Goal: Task Accomplishment & Management: Use online tool/utility

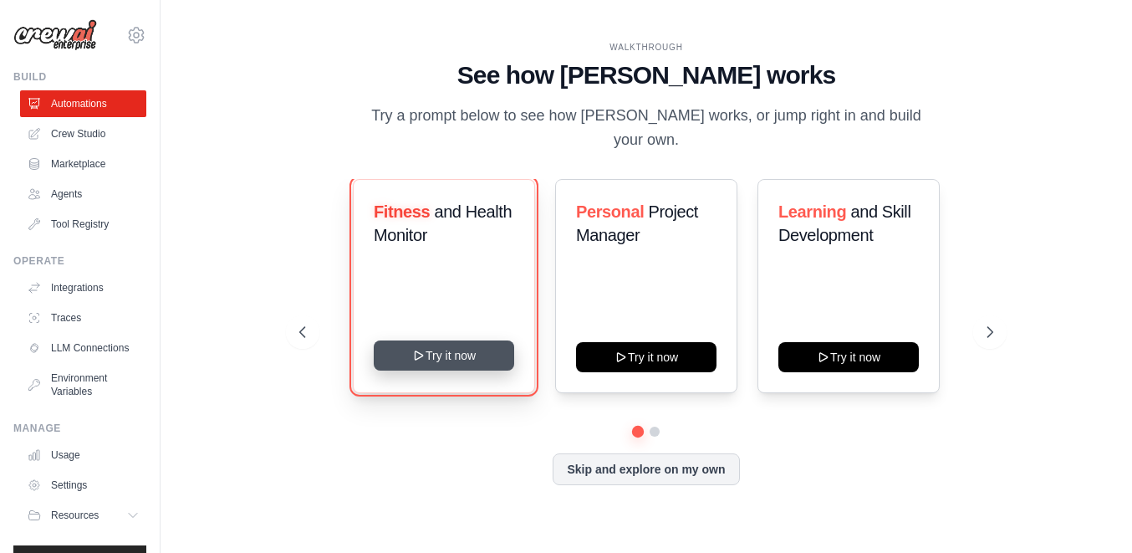
click at [445, 349] on button "Try it now" at bounding box center [444, 355] width 140 height 30
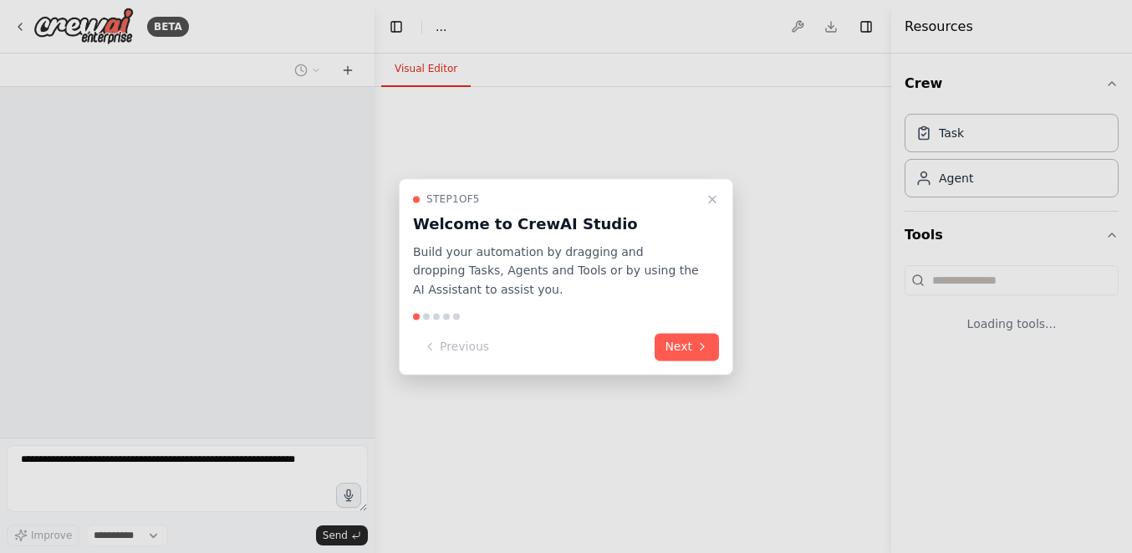
select select "****"
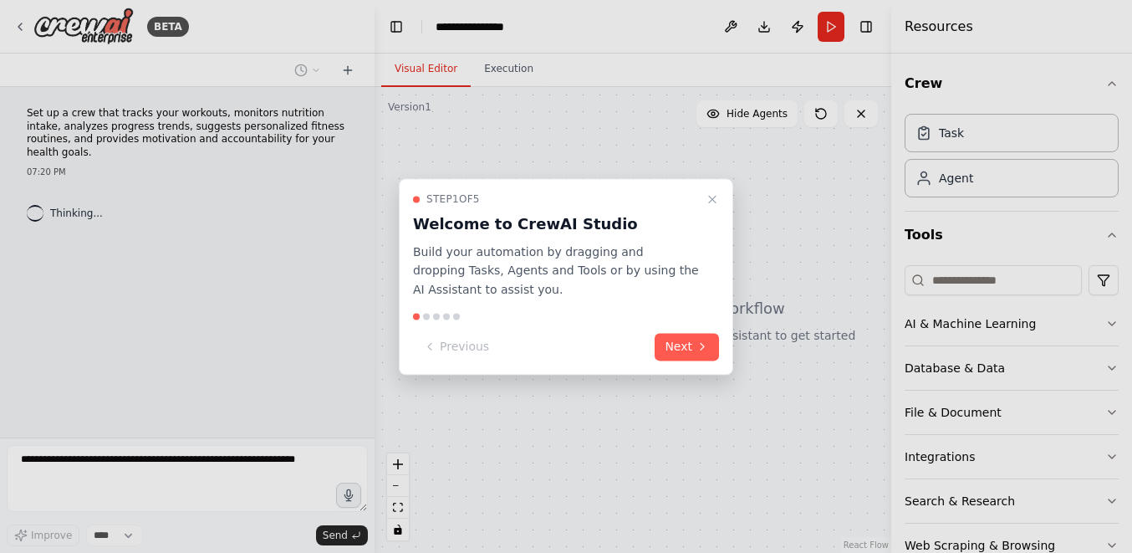
click at [704, 365] on div "Step 1 of 5 Welcome to CrewAI Studio Build your automation by dragging and drop…" at bounding box center [566, 276] width 334 height 196
click at [694, 354] on button "Next" at bounding box center [687, 347] width 64 height 28
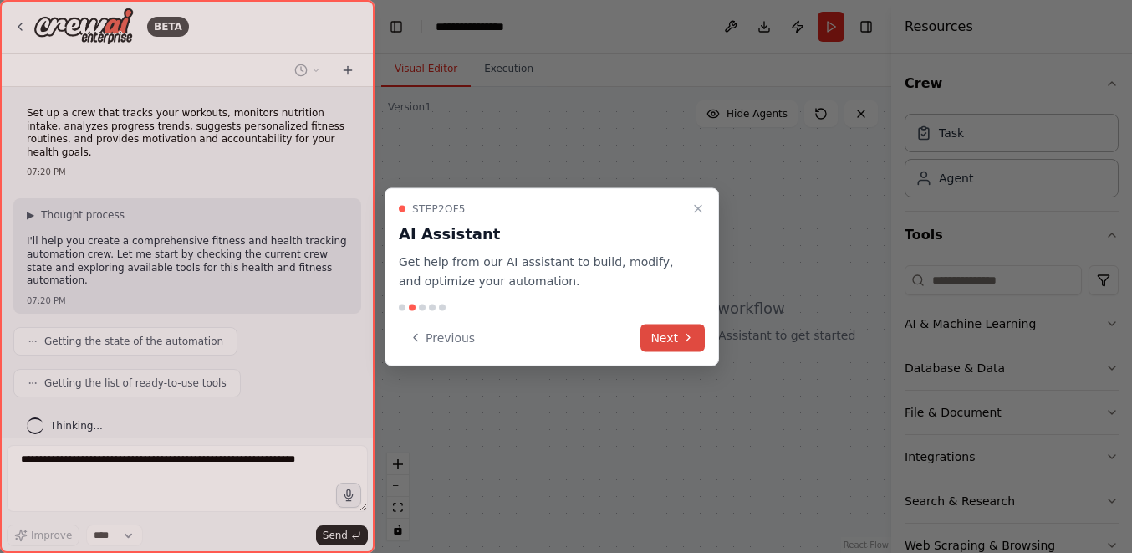
click at [682, 338] on icon at bounding box center [687, 337] width 13 height 13
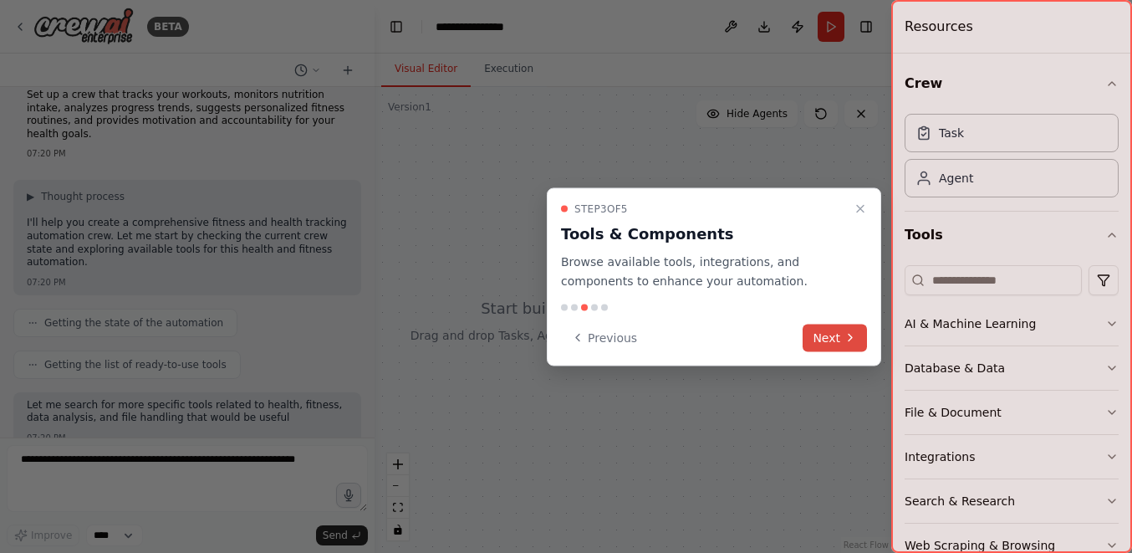
scroll to position [104, 0]
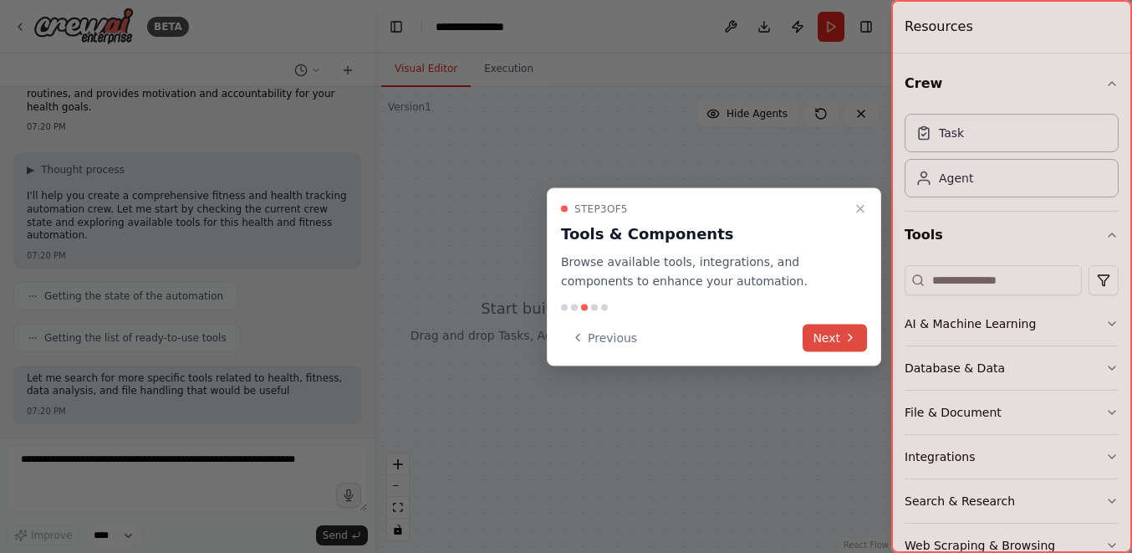
click at [834, 340] on button "Next" at bounding box center [835, 338] width 64 height 28
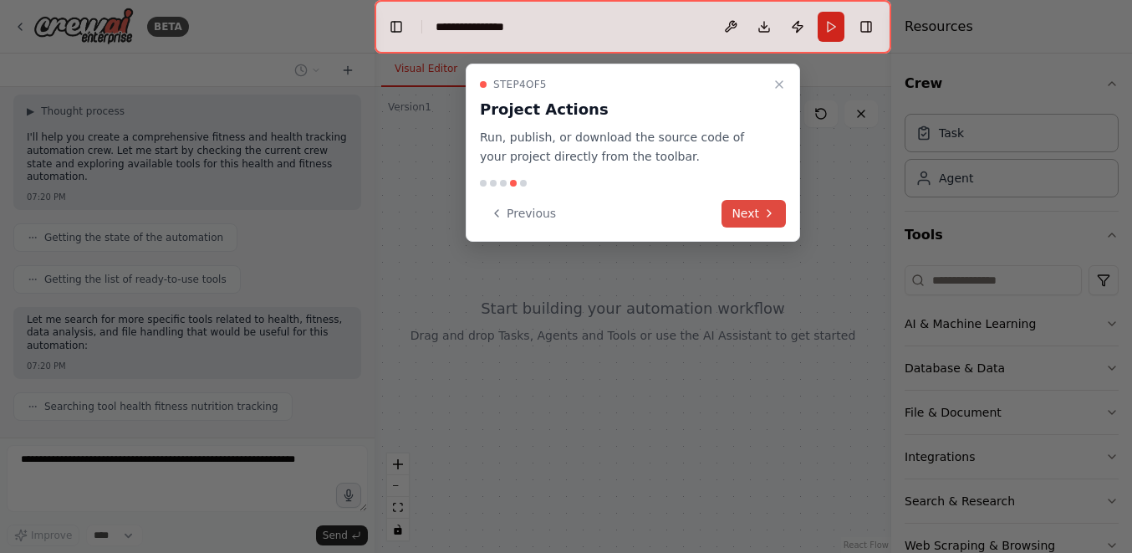
click at [754, 208] on button "Next" at bounding box center [754, 214] width 64 height 28
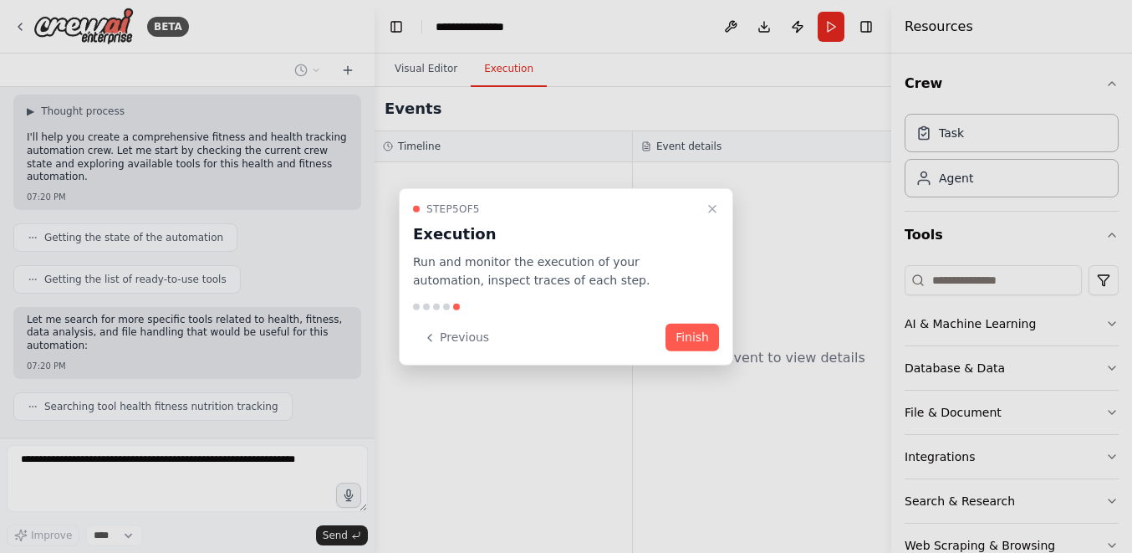
scroll to position [145, 0]
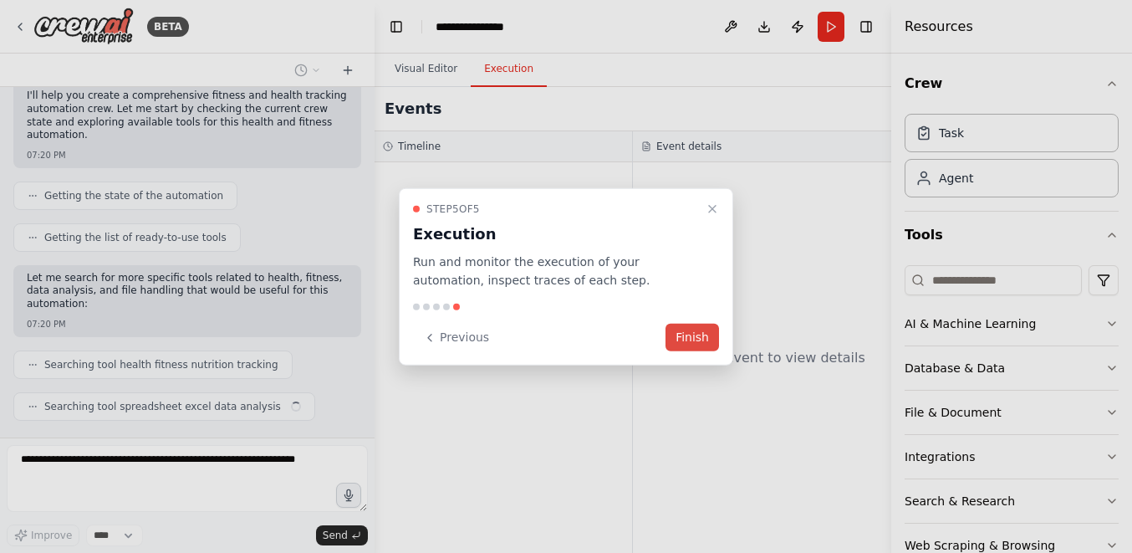
click at [709, 334] on button "Finish" at bounding box center [693, 338] width 54 height 28
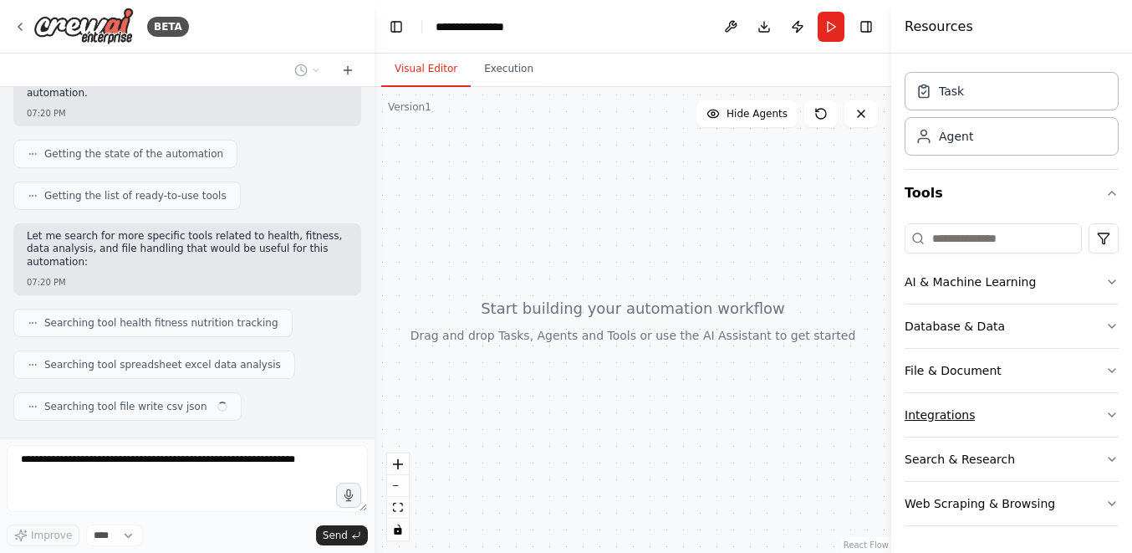
scroll to position [0, 0]
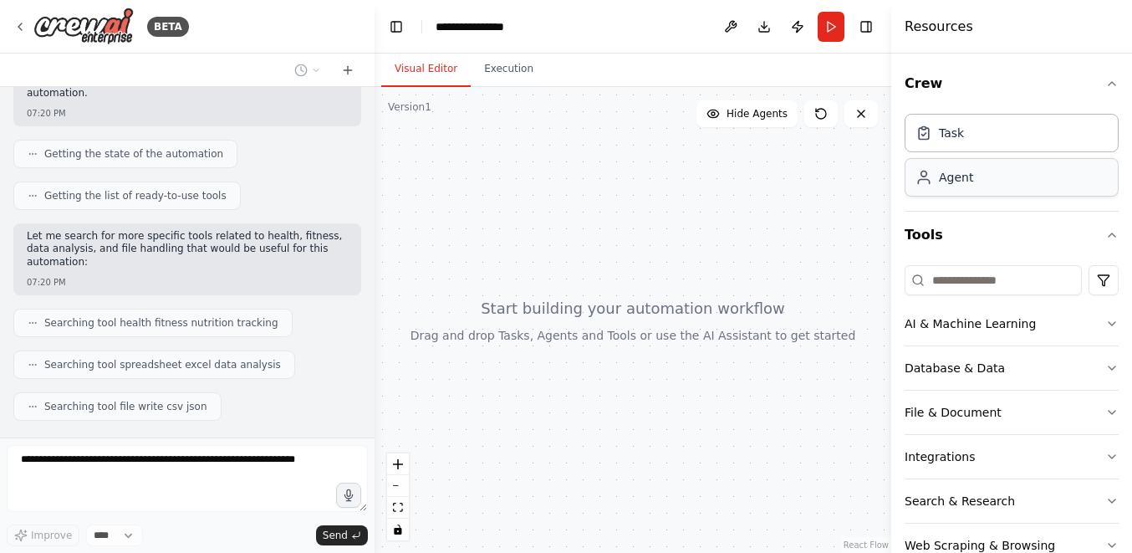
click at [977, 171] on div "Agent" at bounding box center [1012, 177] width 214 height 38
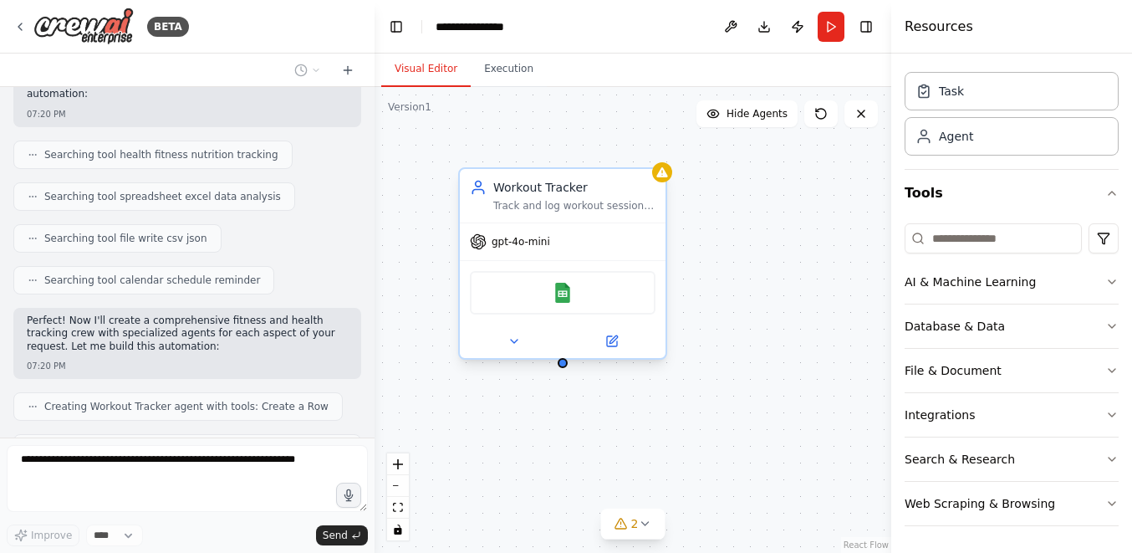
scroll to position [397, 0]
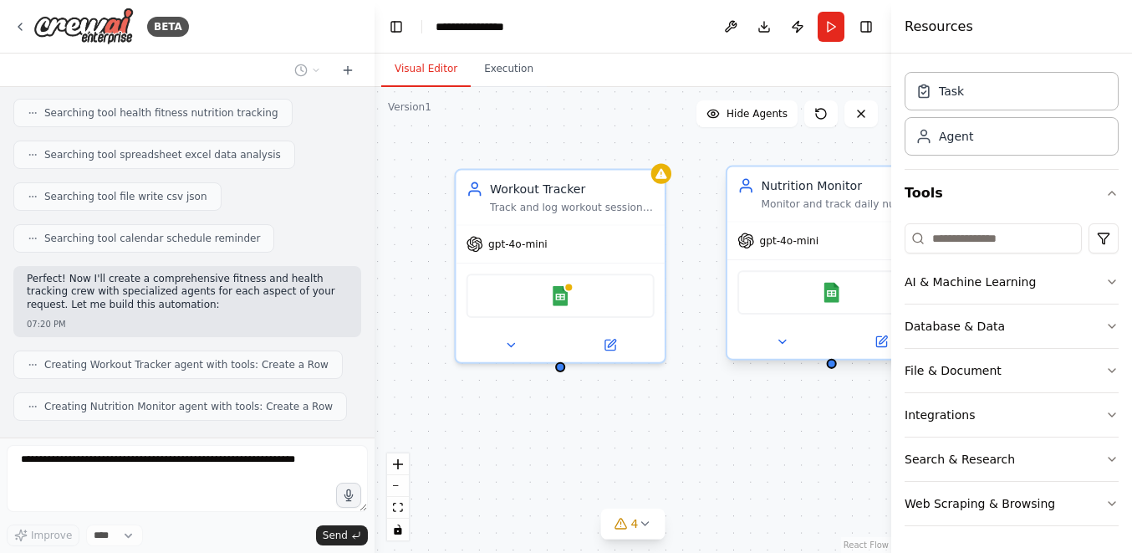
click at [732, 315] on div "Google Sheets" at bounding box center [831, 291] width 208 height 65
click at [852, 291] on div "Google Sheets" at bounding box center [831, 292] width 188 height 44
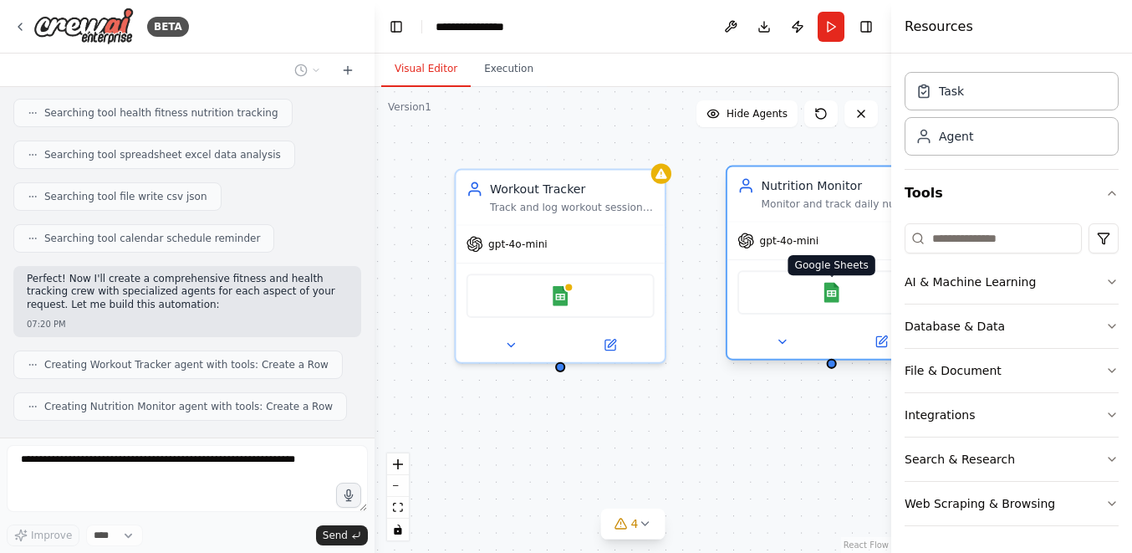
click at [838, 294] on img at bounding box center [831, 292] width 20 height 20
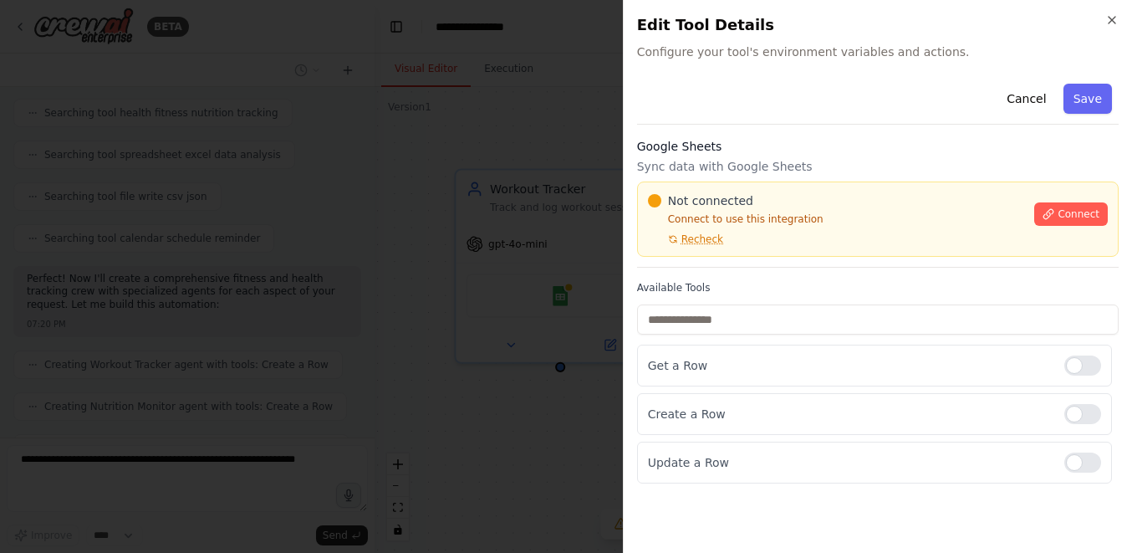
scroll to position [439, 0]
click at [1109, 16] on icon "button" at bounding box center [1111, 19] width 13 height 13
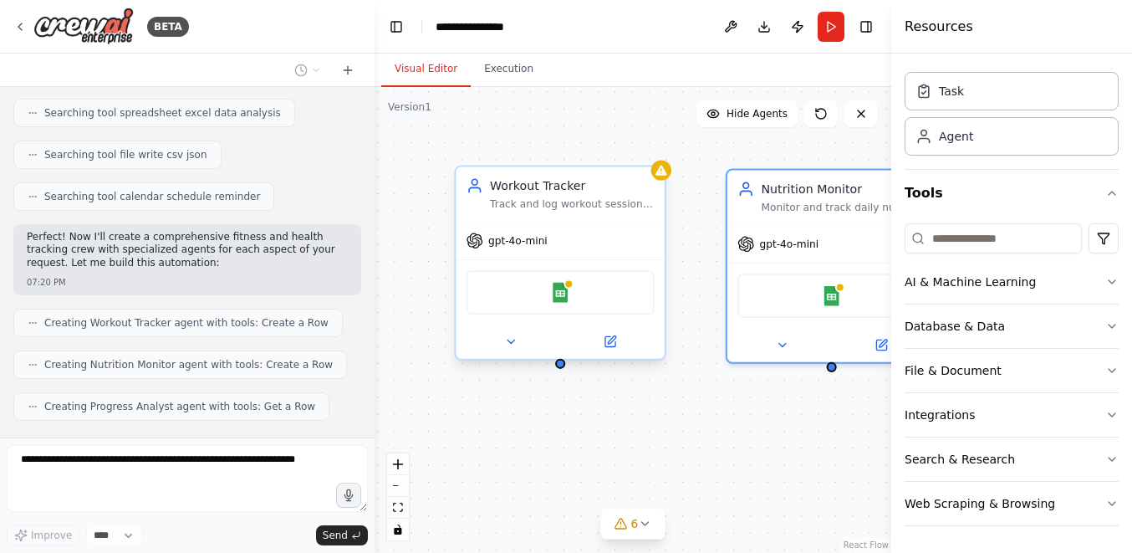
click at [581, 296] on div "Google Sheets" at bounding box center [561, 292] width 188 height 44
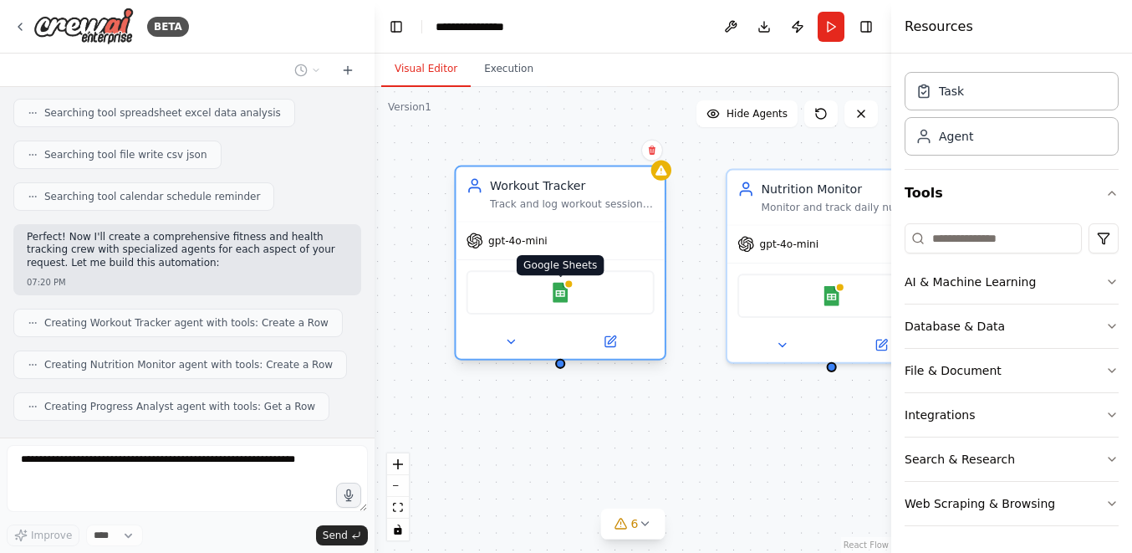
click at [569, 296] on img at bounding box center [560, 292] width 20 height 20
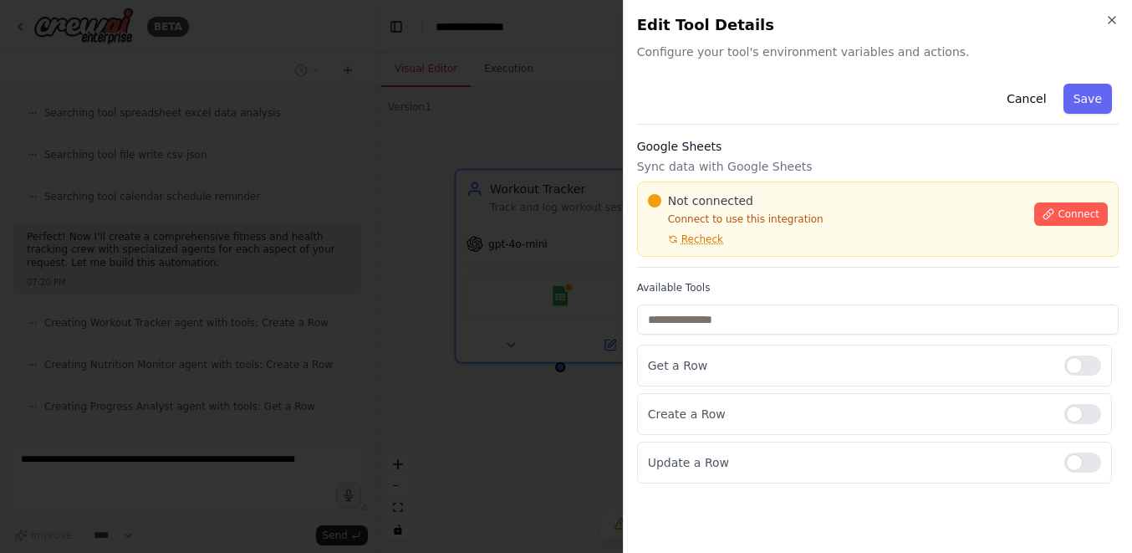
click at [1103, 22] on h2 "Edit Tool Details" at bounding box center [878, 24] width 482 height 23
click at [1105, 22] on icon "button" at bounding box center [1111, 19] width 13 height 13
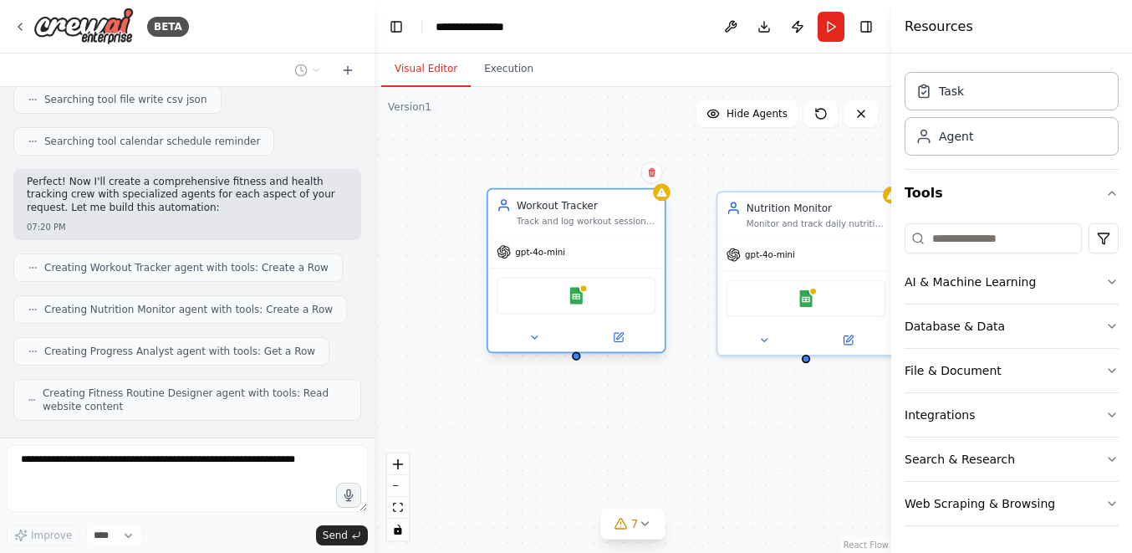
scroll to position [536, 0]
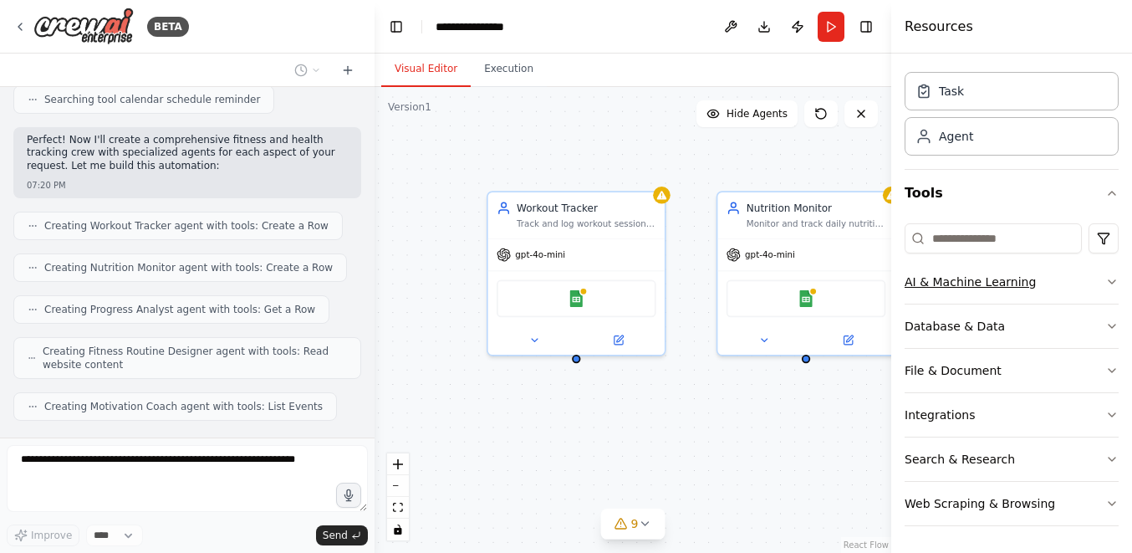
click at [1043, 274] on button "AI & Machine Learning" at bounding box center [1012, 281] width 214 height 43
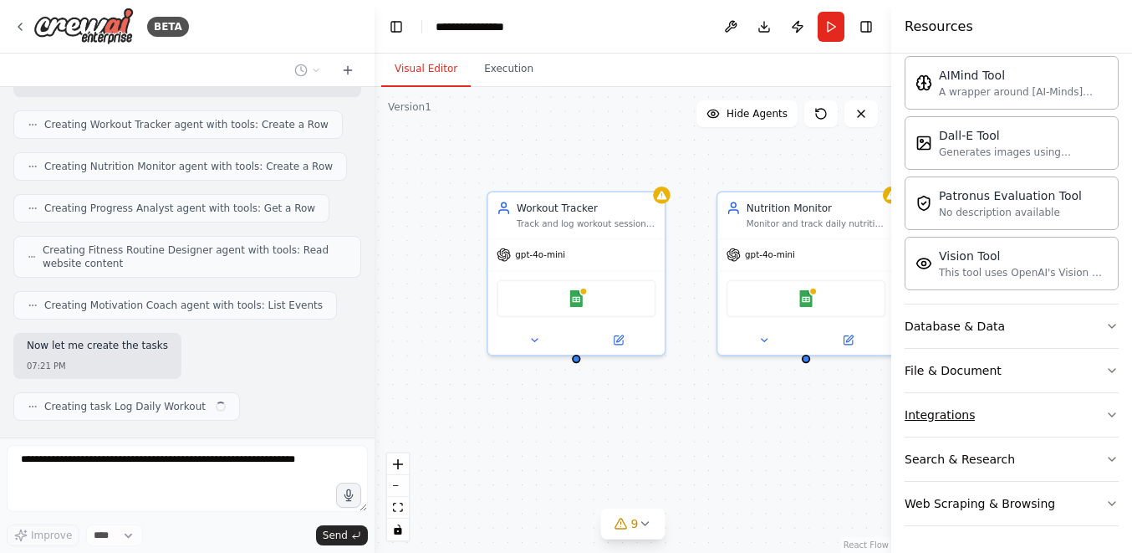
scroll to position [650, 0]
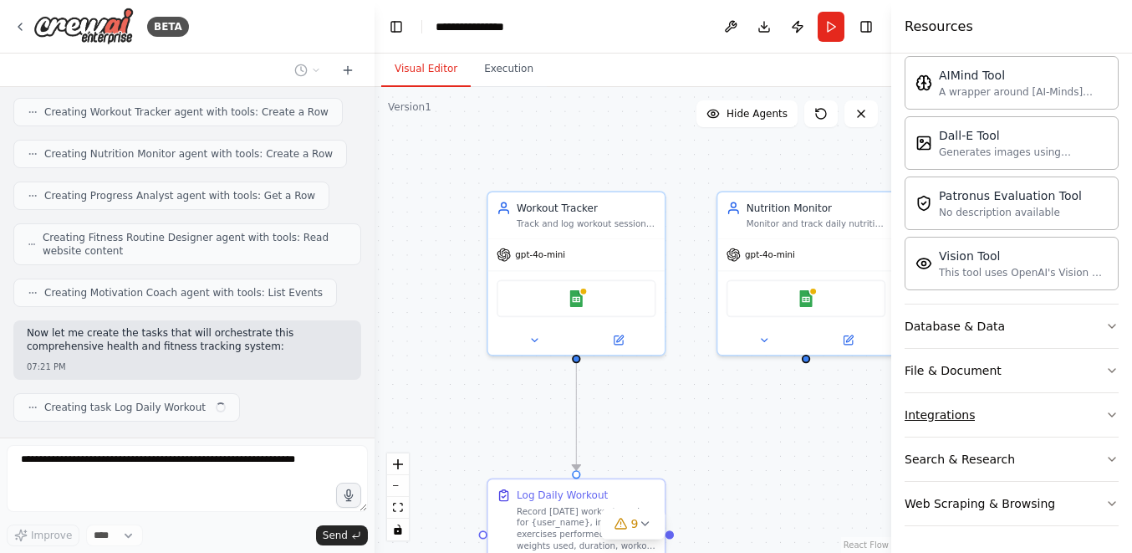
click at [1063, 425] on button "Integrations" at bounding box center [1012, 414] width 214 height 43
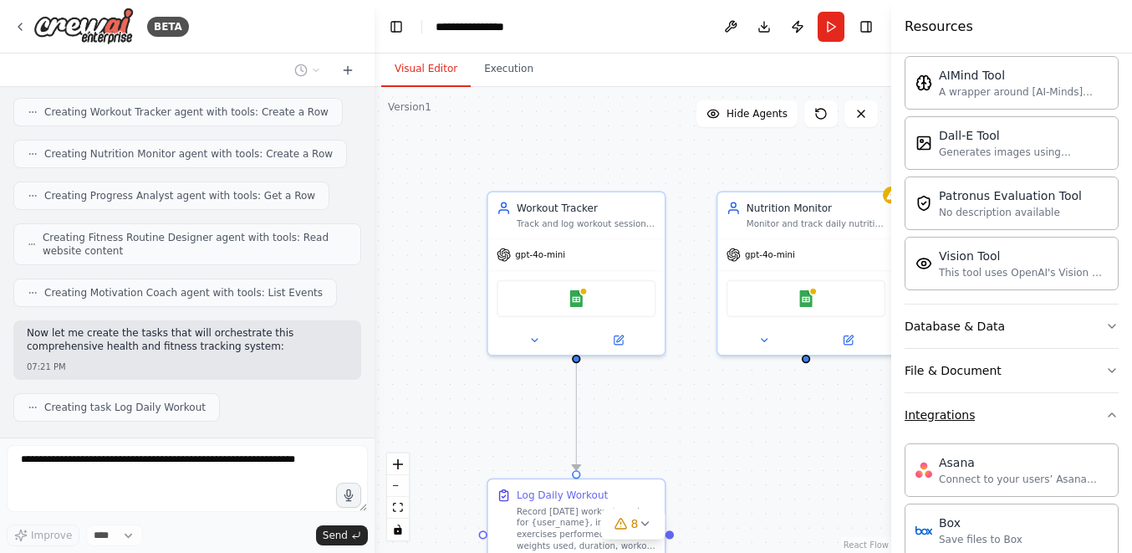
click at [1063, 425] on button "Integrations" at bounding box center [1012, 414] width 214 height 43
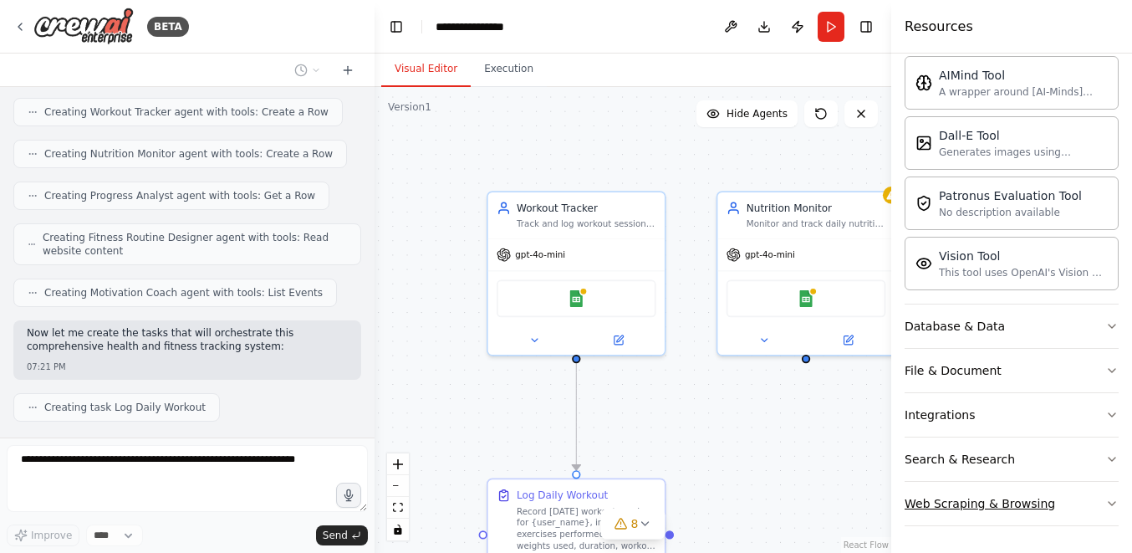
click at [1027, 515] on button "Web Scraping & Browsing" at bounding box center [1012, 503] width 214 height 43
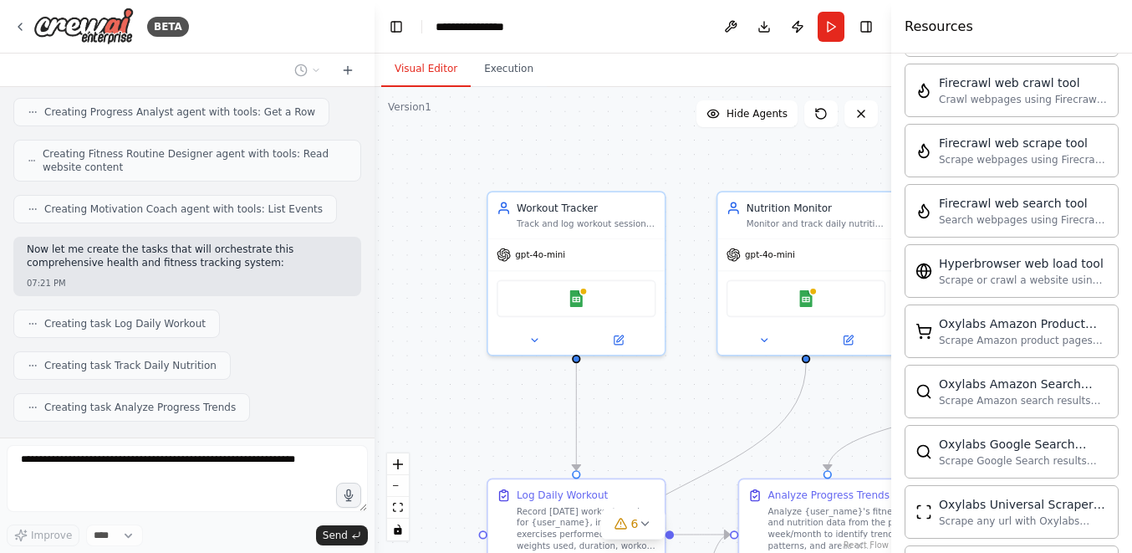
scroll to position [824, 0]
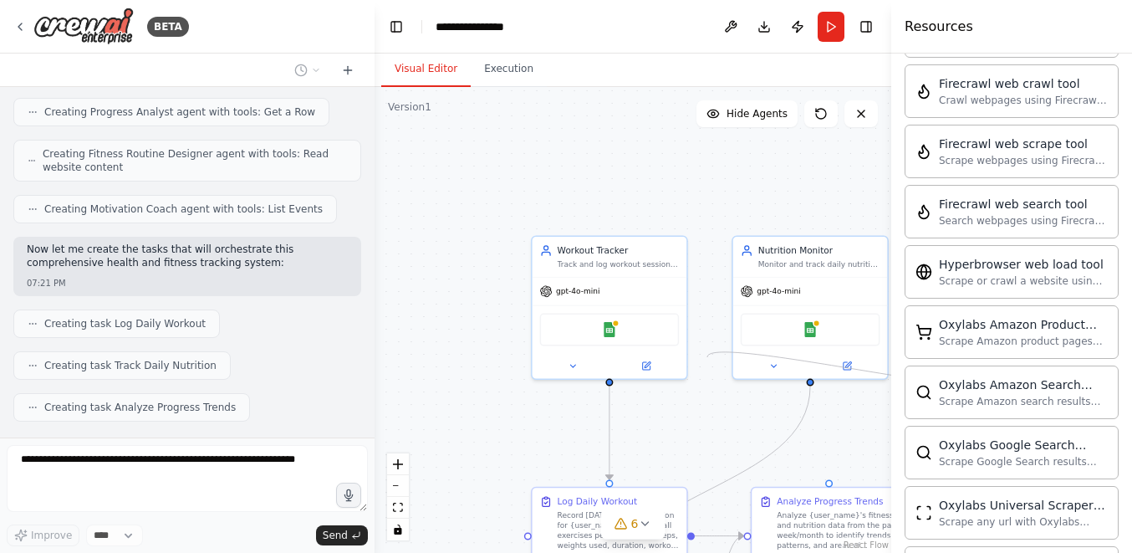
drag, startPoint x: 826, startPoint y: 472, endPoint x: 707, endPoint y: 355, distance: 166.7
click at [707, 355] on div ".deletable-edge-delete-btn { width: 20px; height: 20px; border: 0px solid #ffff…" at bounding box center [633, 320] width 517 height 466
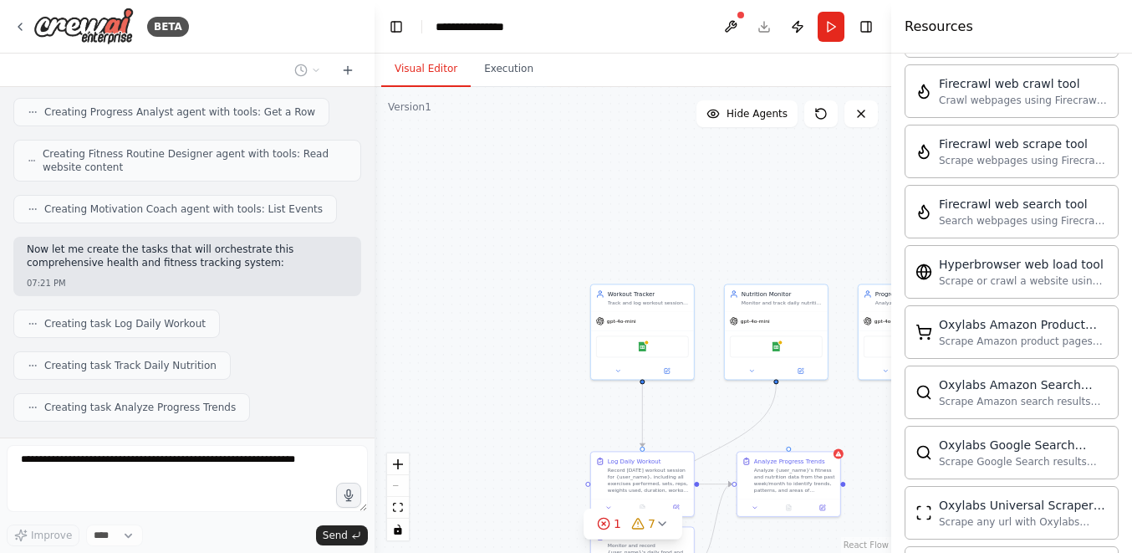
scroll to position [775, 0]
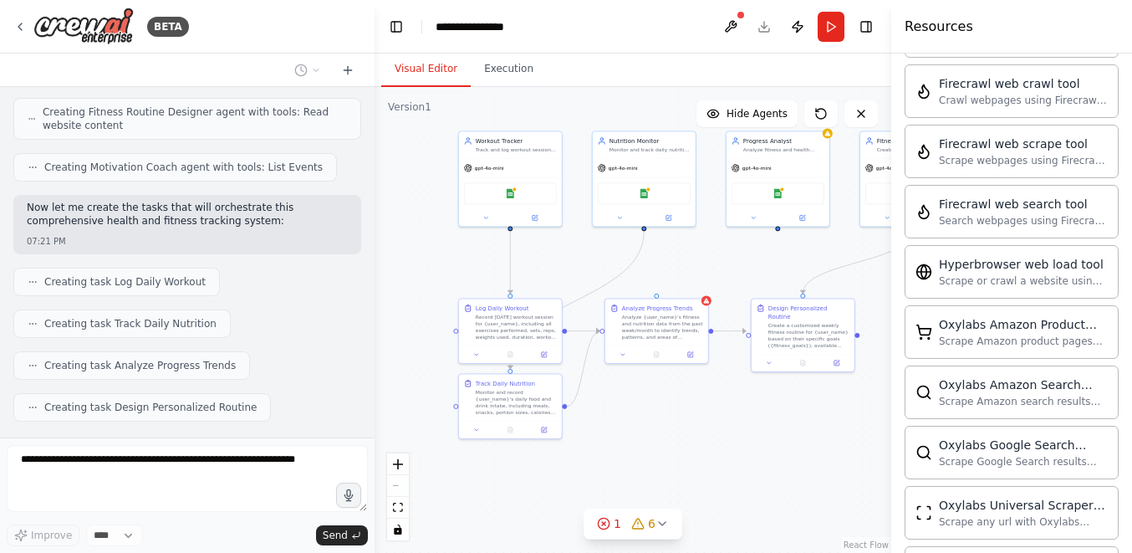
drag, startPoint x: 849, startPoint y: 423, endPoint x: 717, endPoint y: 270, distance: 202.1
click at [717, 270] on div ".deletable-edge-delete-btn { width: 20px; height: 20px; border: 0px solid #ffff…" at bounding box center [633, 320] width 517 height 466
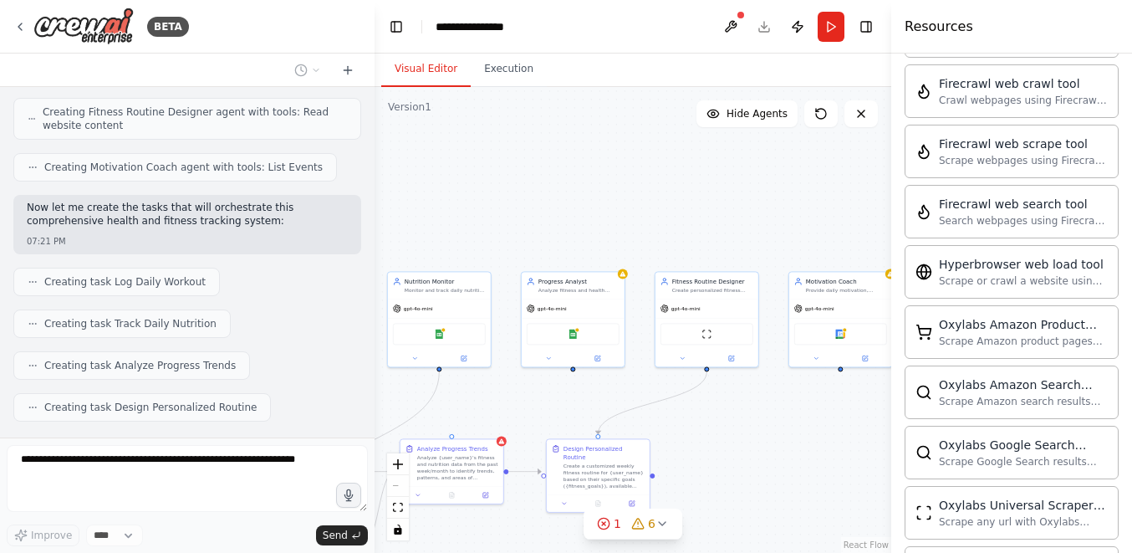
drag, startPoint x: 792, startPoint y: 252, endPoint x: 586, endPoint y: 391, distance: 248.6
click at [586, 391] on div ".deletable-edge-delete-btn { width: 20px; height: 20px; border: 0px solid #ffff…" at bounding box center [633, 320] width 517 height 466
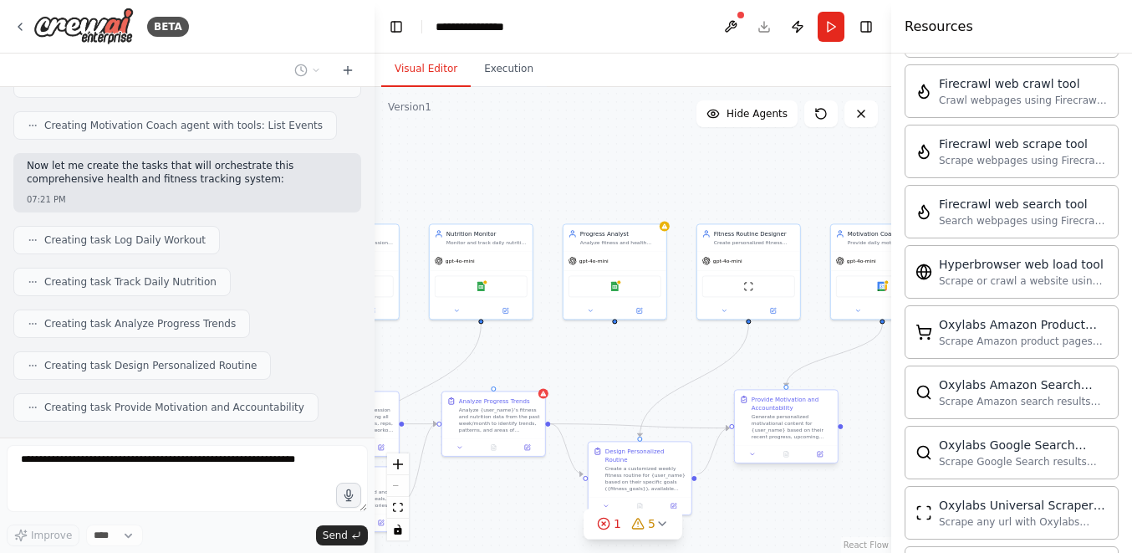
drag, startPoint x: 777, startPoint y: 446, endPoint x: 814, endPoint y: 398, distance: 60.7
click at [815, 398] on div ".deletable-edge-delete-btn { width: 20px; height: 20px; border: 0px solid #ffff…" at bounding box center [633, 320] width 517 height 466
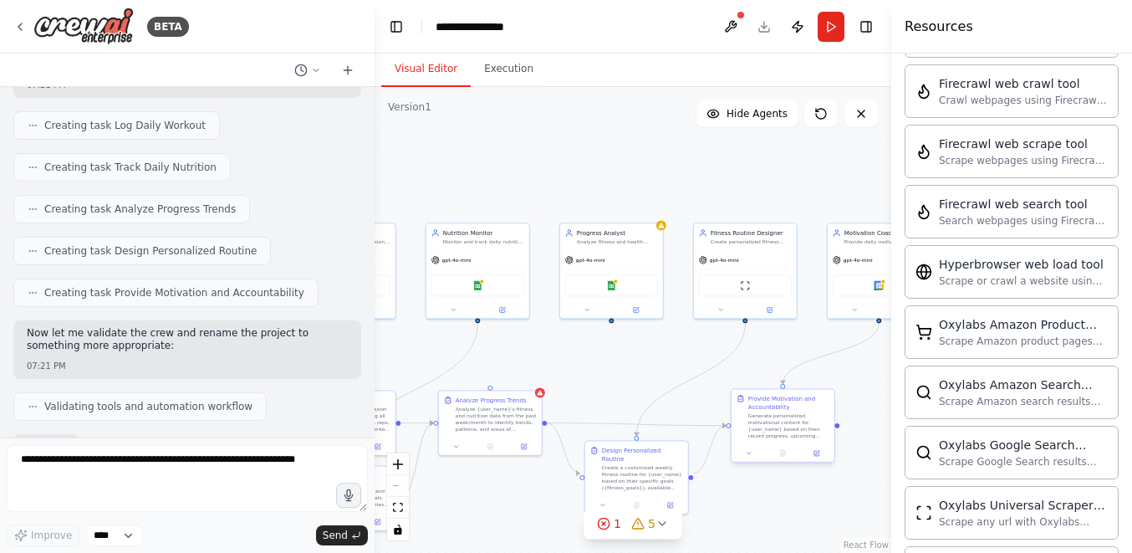
scroll to position [1032, 0]
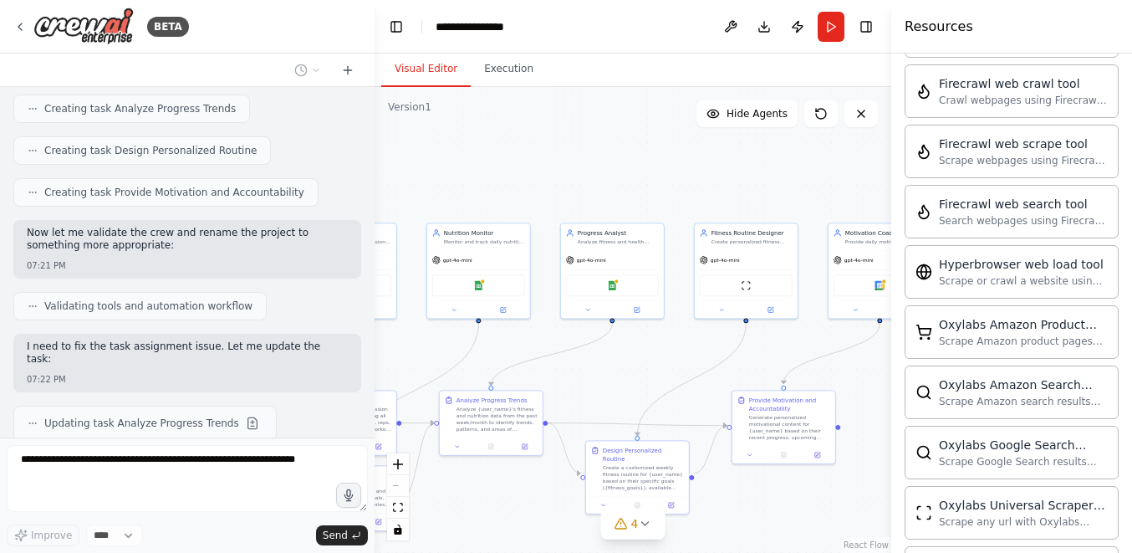
drag, startPoint x: 716, startPoint y: 355, endPoint x: 814, endPoint y: 354, distance: 98.7
click at [814, 354] on div ".deletable-edge-delete-btn { width: 20px; height: 20px; border: 0px solid #ffff…" at bounding box center [633, 320] width 517 height 466
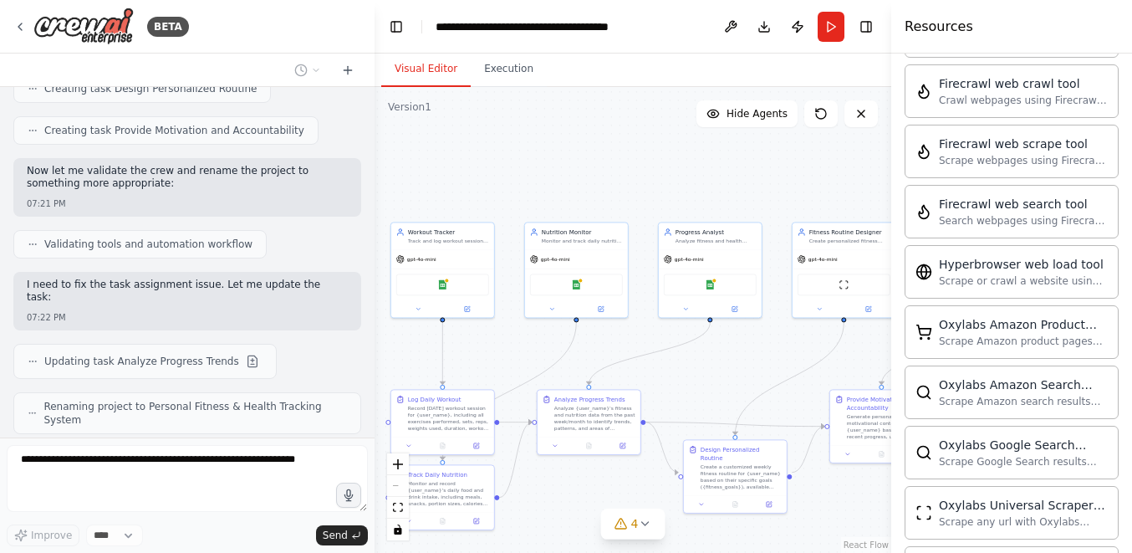
scroll to position [1080, 0]
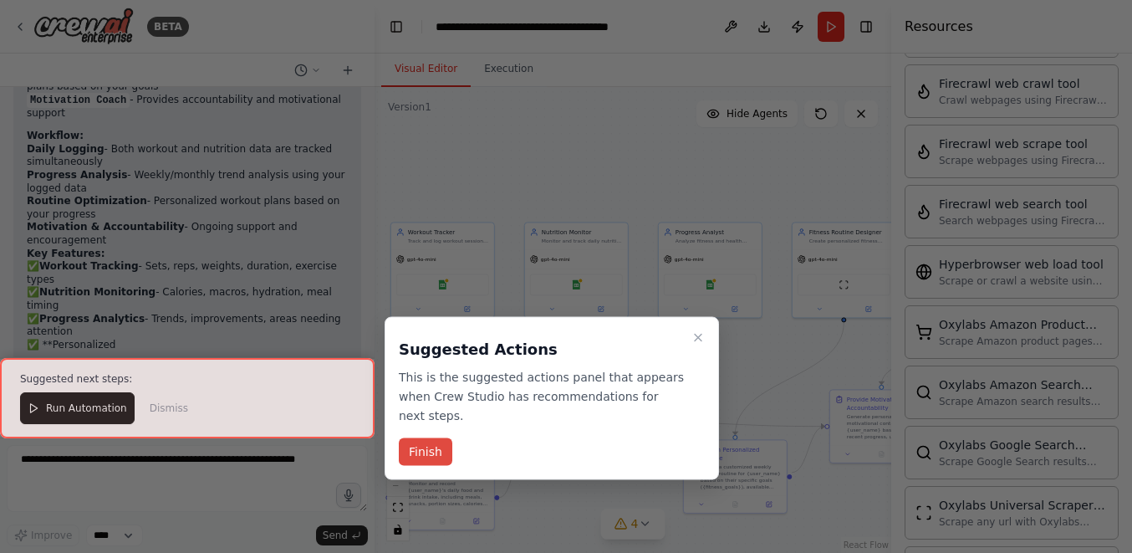
click at [431, 451] on button "Finish" at bounding box center [426, 452] width 54 height 28
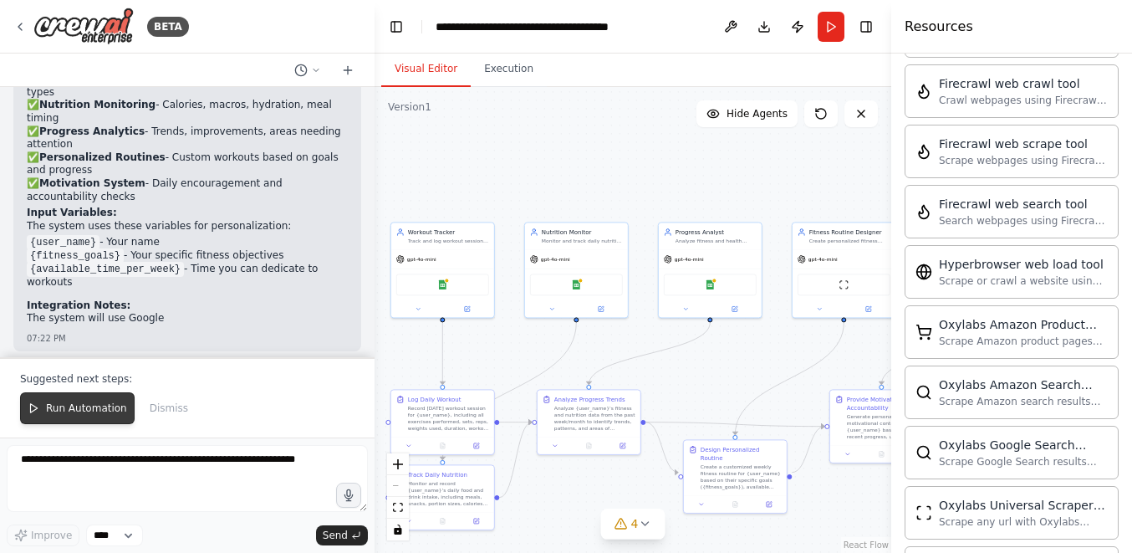
click at [84, 409] on span "Run Automation" at bounding box center [86, 407] width 81 height 13
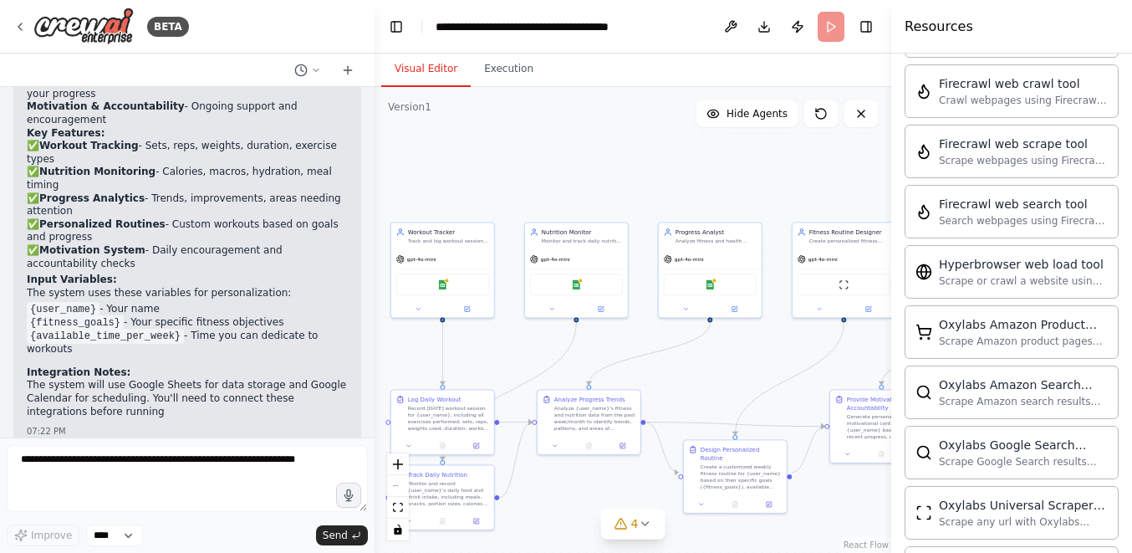
scroll to position [1748, 0]
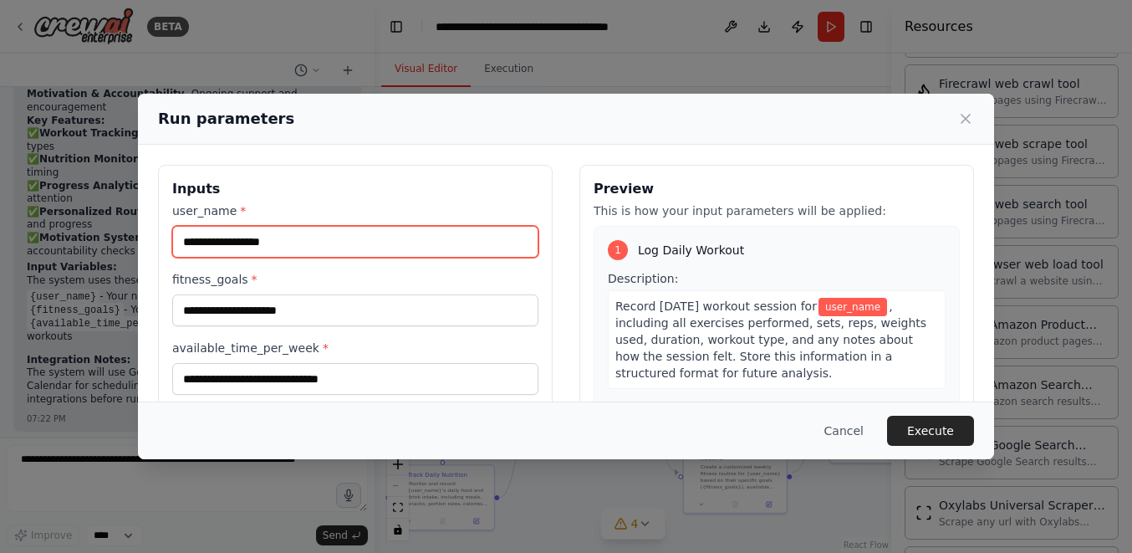
click at [232, 232] on input "user_name *" at bounding box center [355, 242] width 366 height 32
type input "*******"
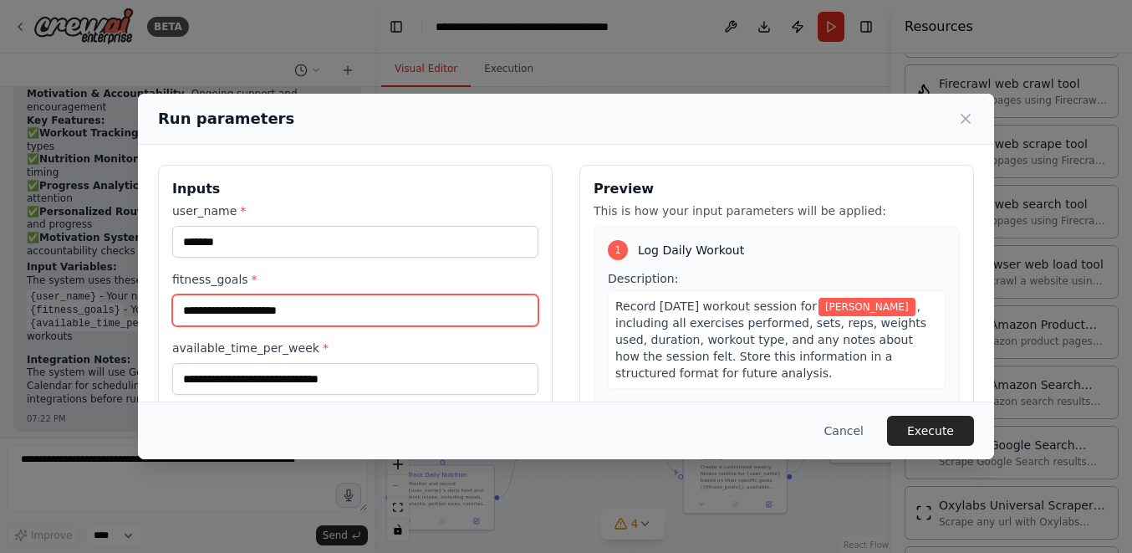
type input "*"
type input "**********"
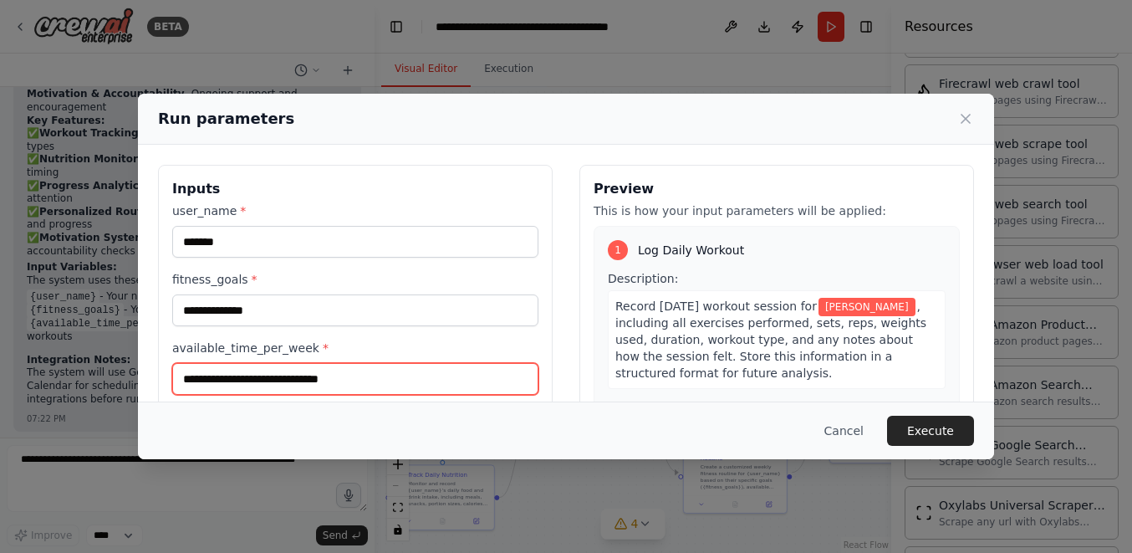
click at [228, 375] on input "available_time_per_week *" at bounding box center [355, 379] width 366 height 32
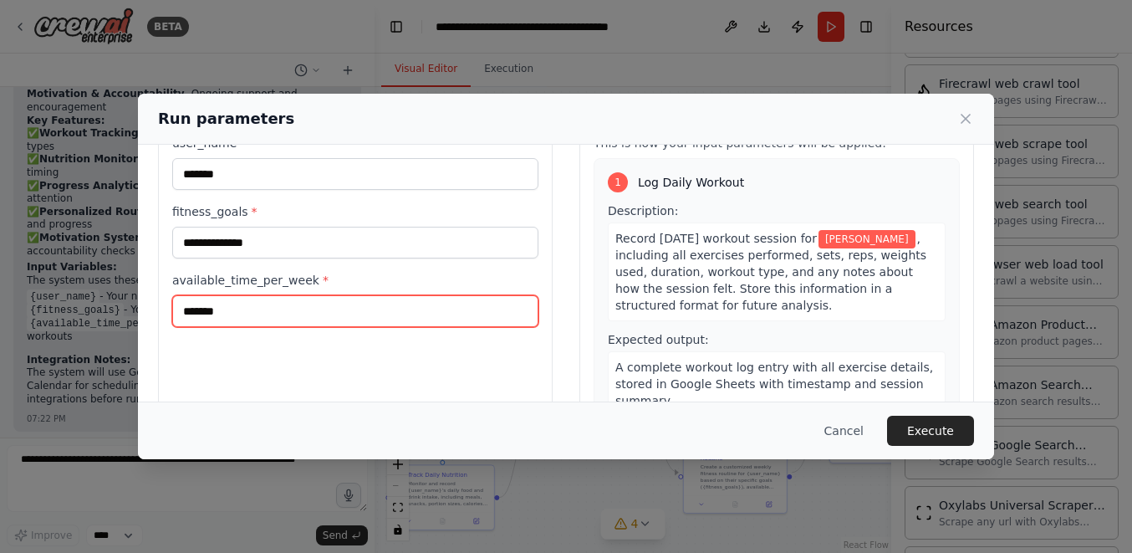
scroll to position [0, 0]
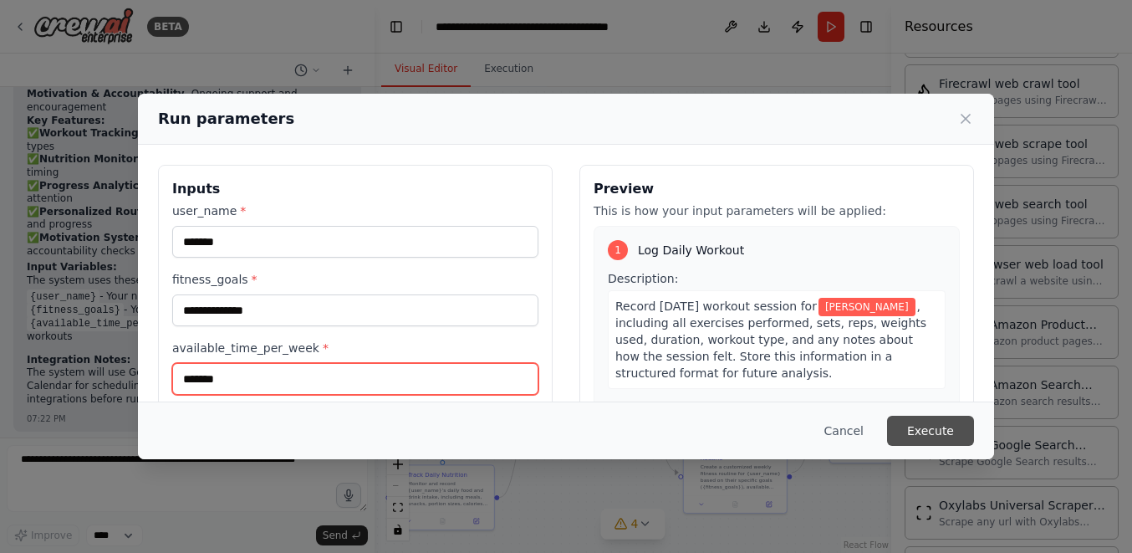
type input "*******"
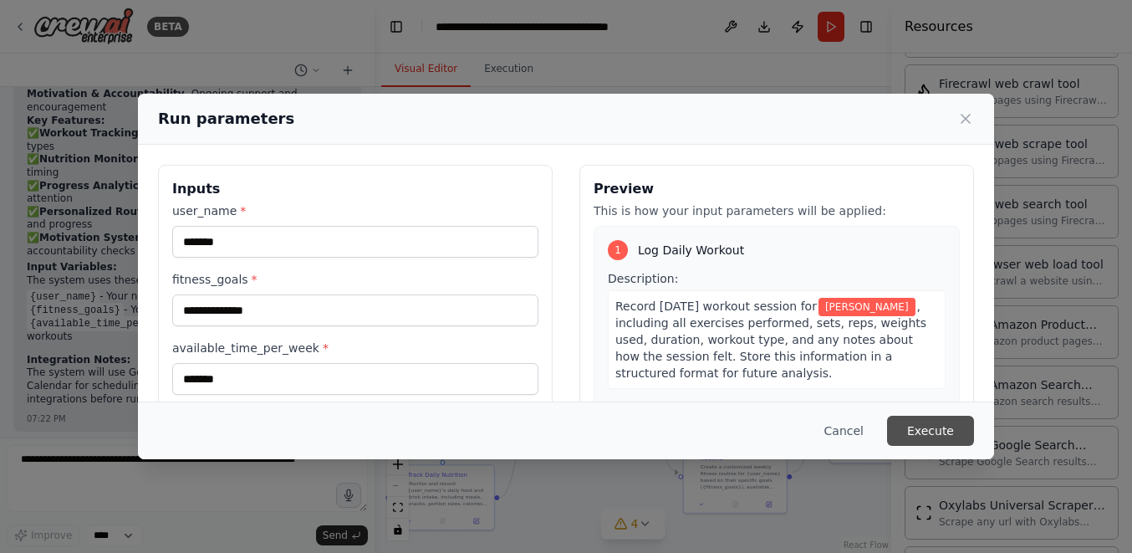
click at [920, 430] on button "Execute" at bounding box center [930, 431] width 87 height 30
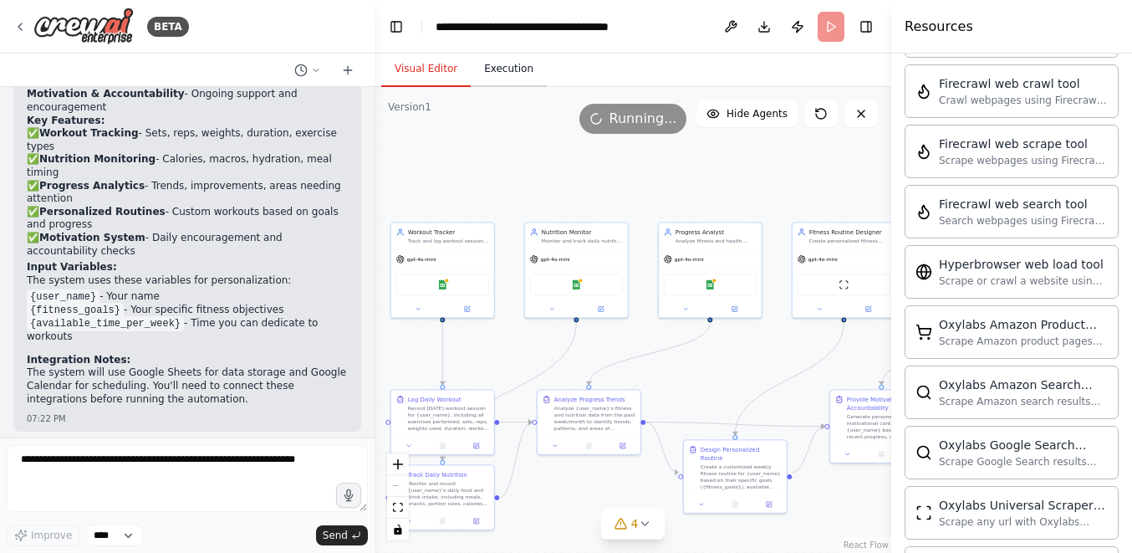
click at [488, 71] on button "Execution" at bounding box center [509, 69] width 76 height 35
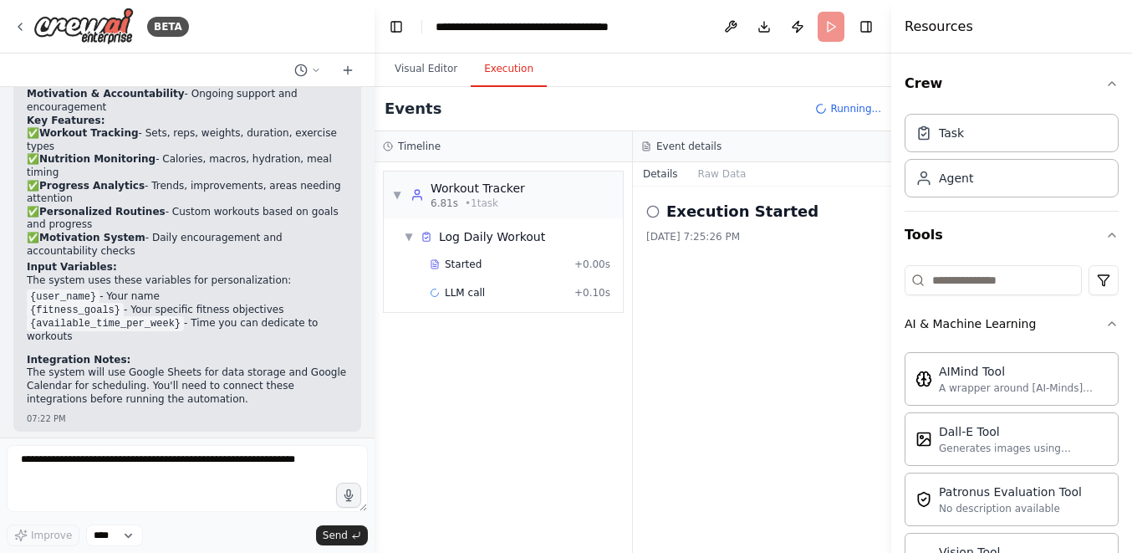
click at [938, 33] on h4 "Resources" at bounding box center [939, 27] width 69 height 20
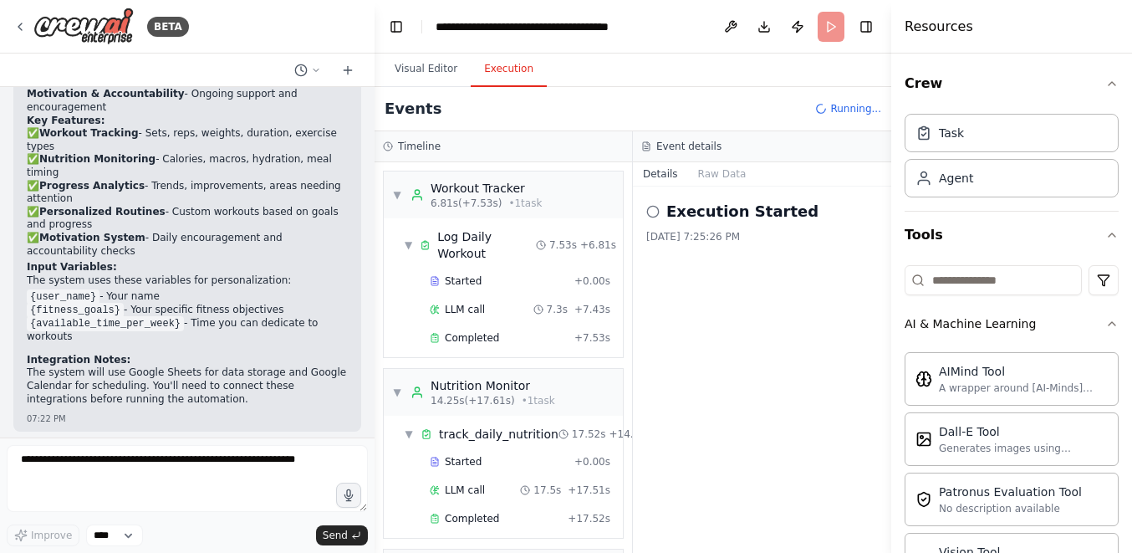
scroll to position [140, 0]
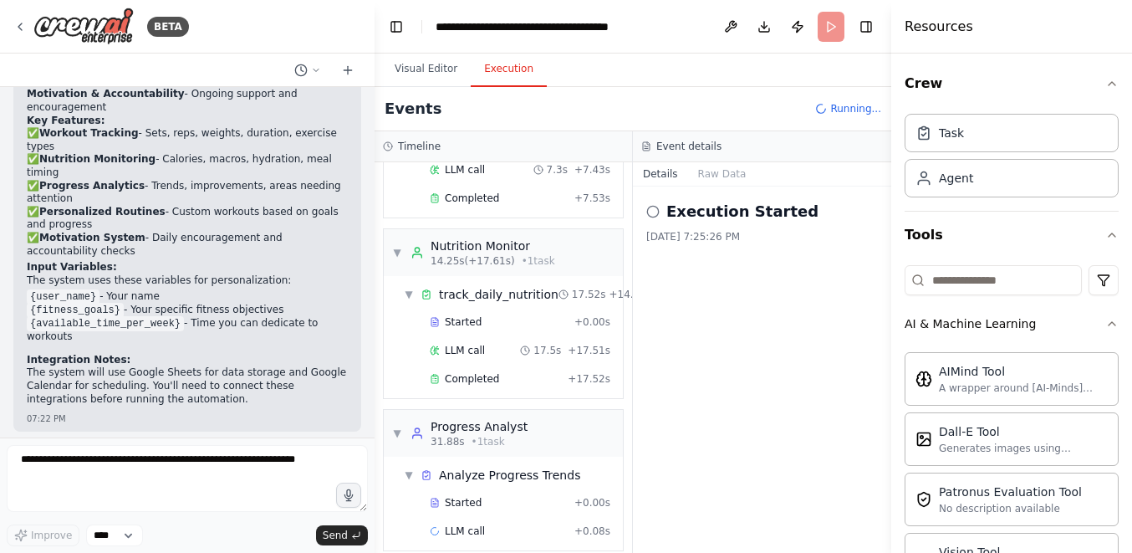
click at [742, 203] on h2 "Execution Started" at bounding box center [742, 211] width 152 height 23
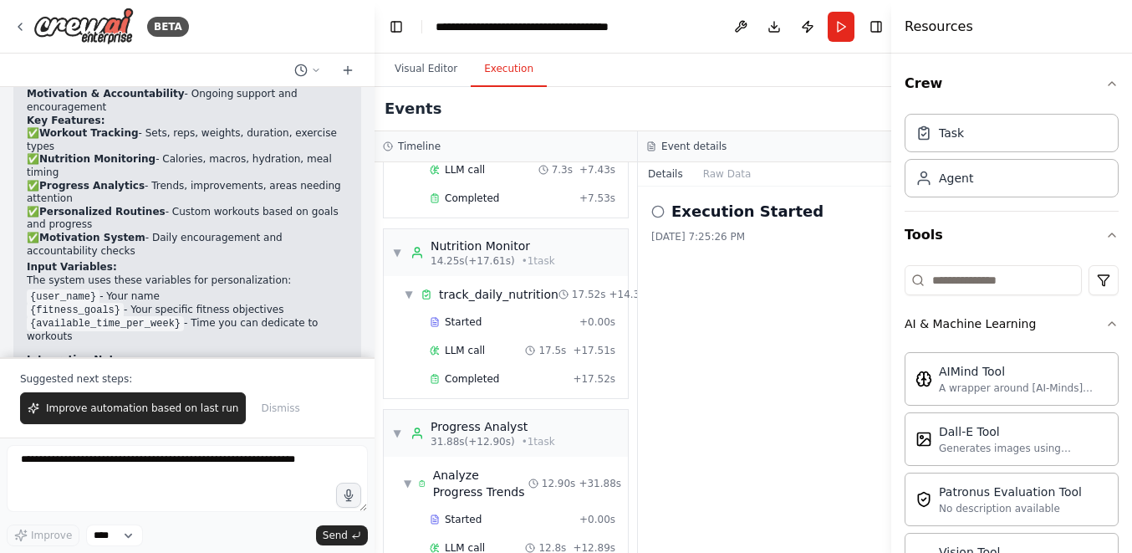
scroll to position [1803, 0]
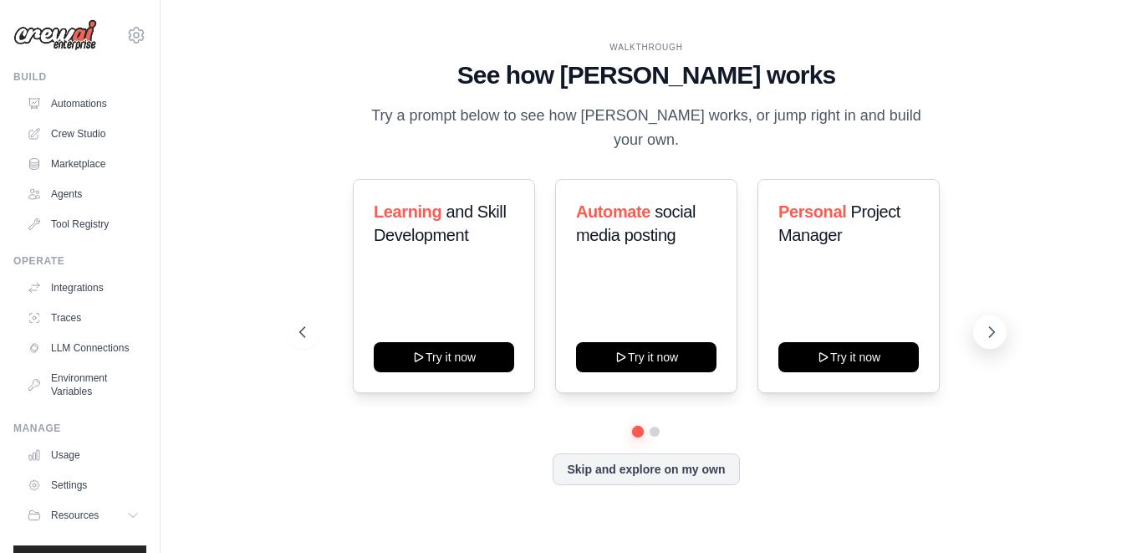
click at [989, 326] on icon at bounding box center [991, 332] width 17 height 17
click at [92, 111] on link "Automations" at bounding box center [85, 103] width 126 height 27
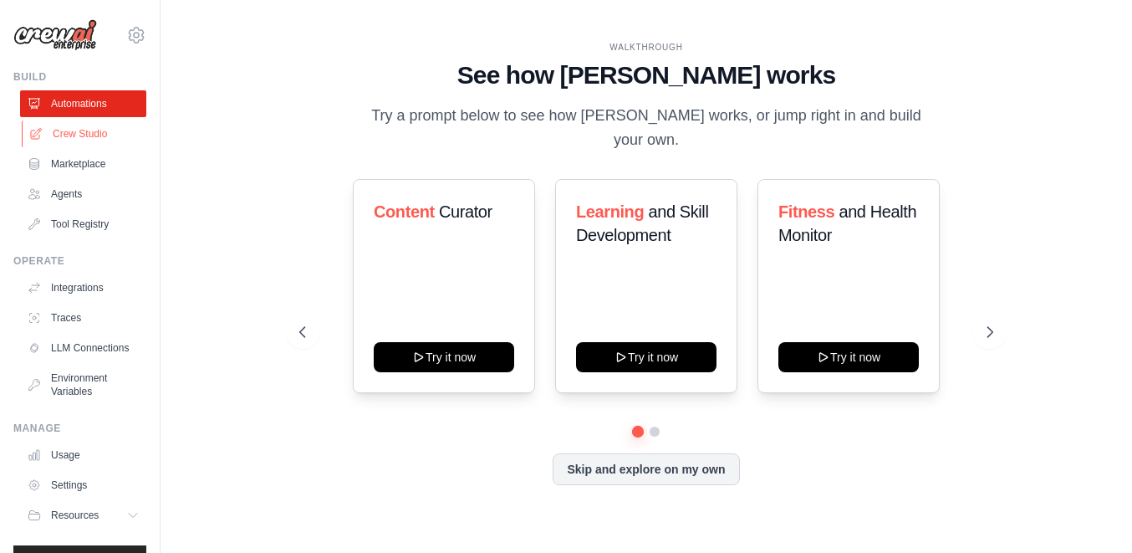
click at [93, 130] on link "Crew Studio" at bounding box center [85, 133] width 126 height 27
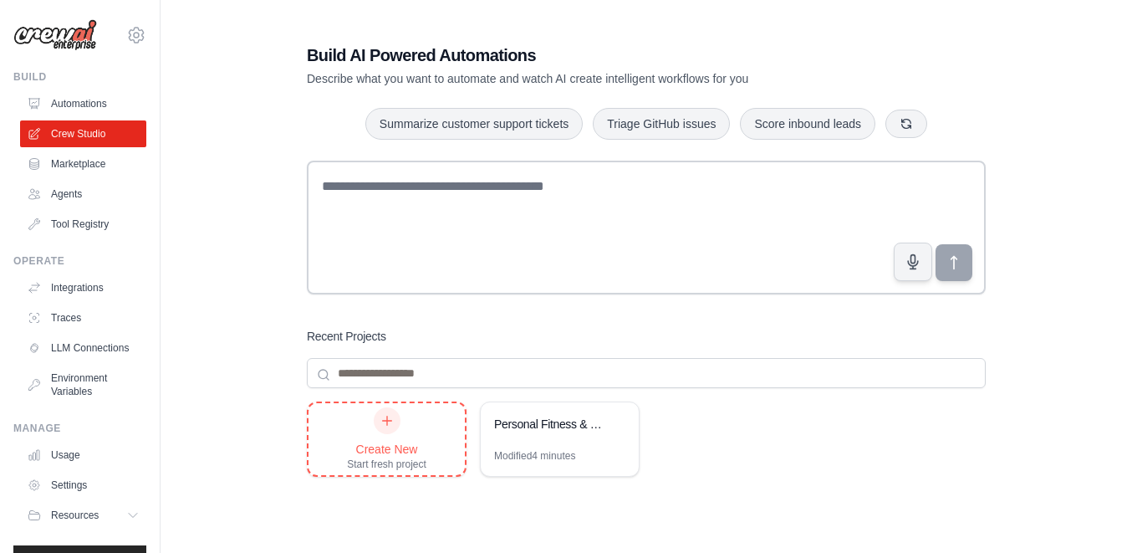
click at [405, 445] on div "Create New" at bounding box center [386, 449] width 79 height 17
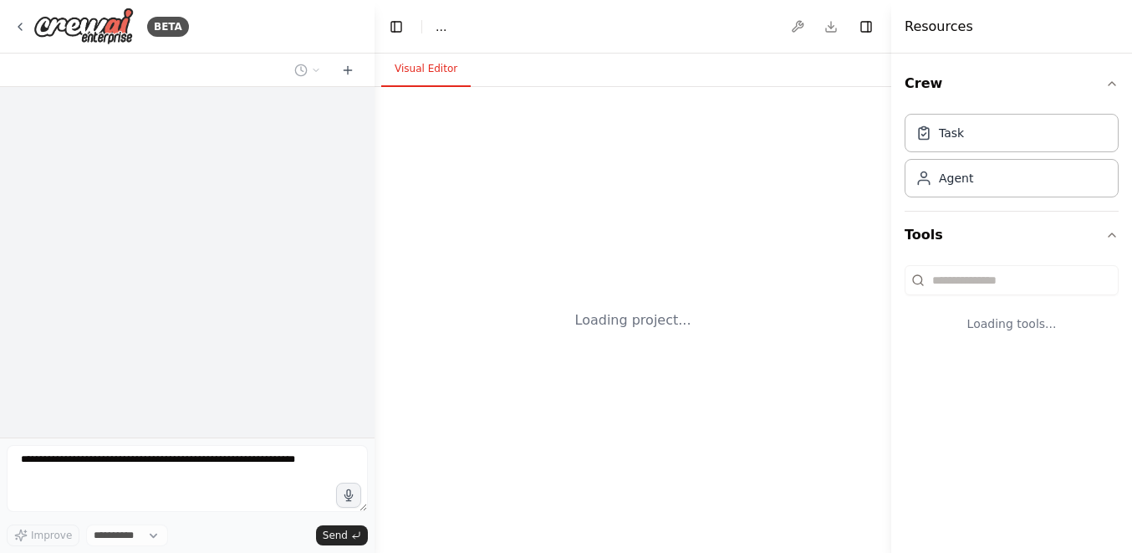
select select "****"
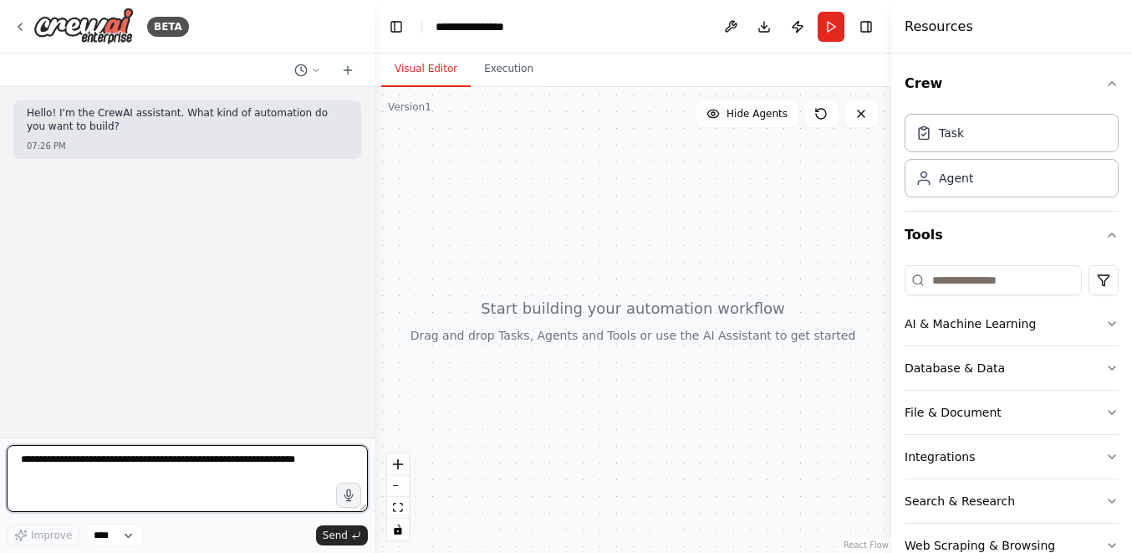
click at [229, 466] on textarea at bounding box center [187, 478] width 361 height 67
click at [161, 477] on textarea at bounding box center [187, 478] width 361 height 67
type textarea "**********"
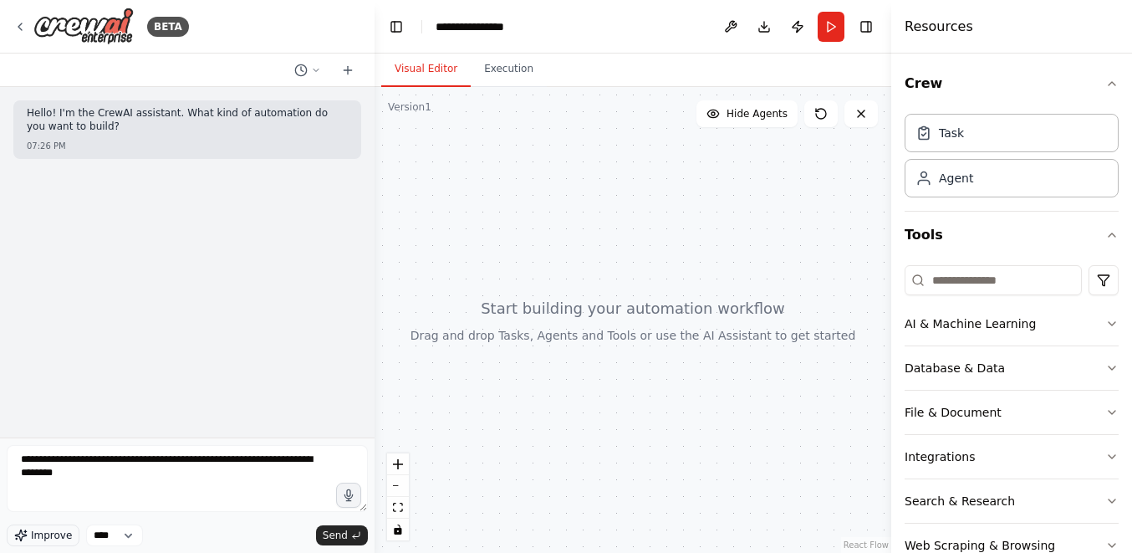
click at [56, 528] on span "Improve" at bounding box center [51, 534] width 41 height 13
click at [356, 532] on icon "submit" at bounding box center [356, 535] width 10 height 10
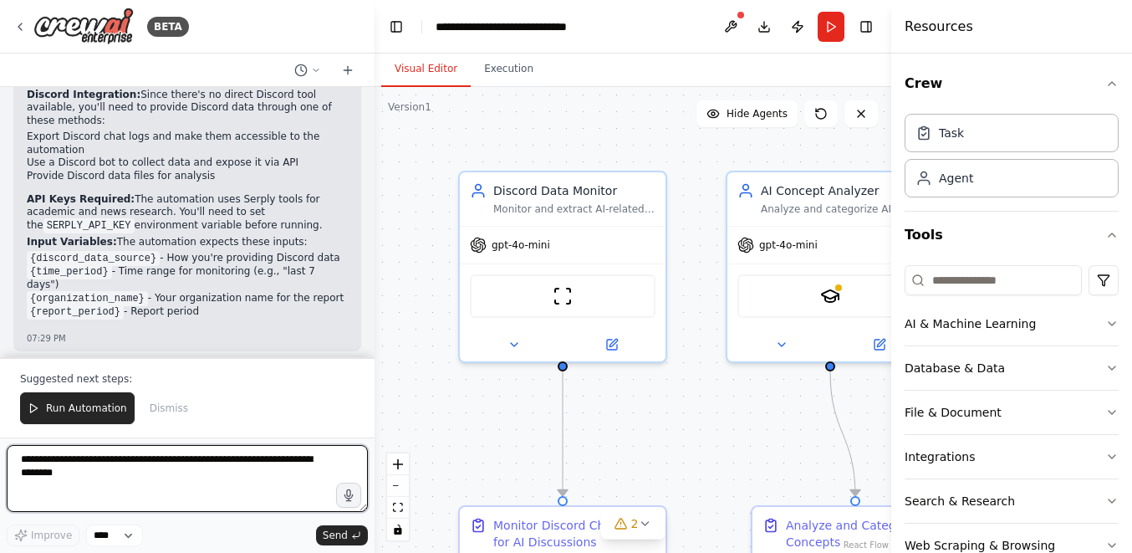
scroll to position [1923, 0]
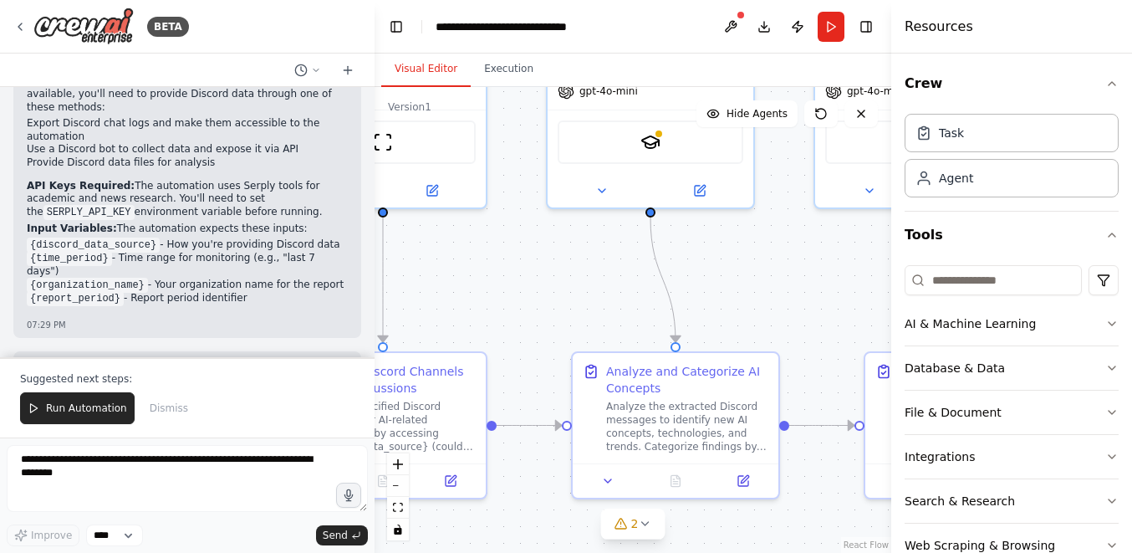
drag, startPoint x: 730, startPoint y: 422, endPoint x: 547, endPoint y: 267, distance: 240.2
click at [548, 267] on div ".deletable-edge-delete-btn { width: 20px; height: 20px; border: 0px solid #ffff…" at bounding box center [633, 320] width 517 height 466
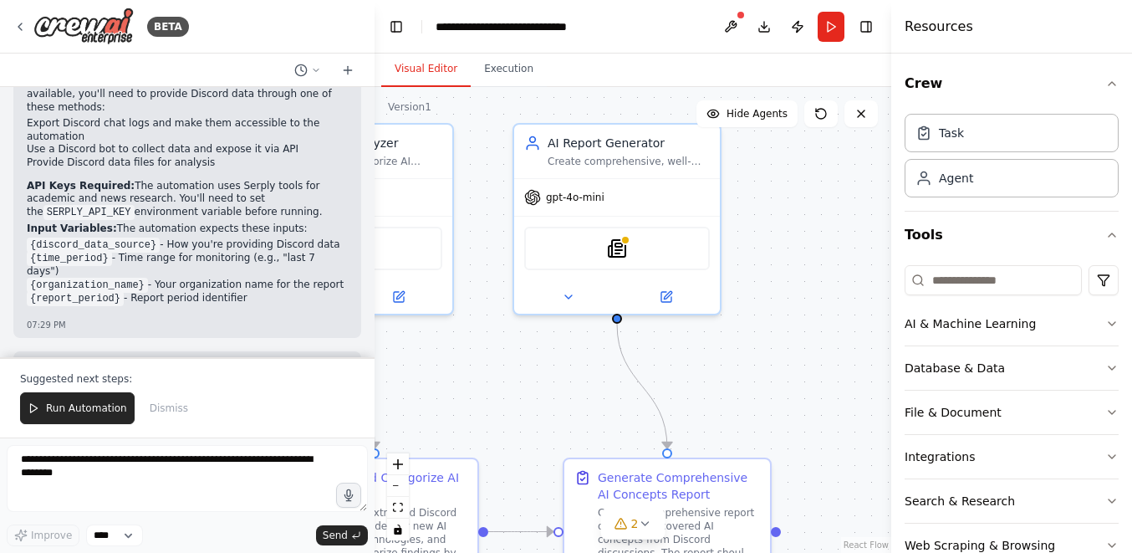
drag, startPoint x: 796, startPoint y: 302, endPoint x: 497, endPoint y: 421, distance: 322.0
click at [497, 421] on div ".deletable-edge-delete-btn { width: 20px; height: 20px; border: 0px solid #ffff…" at bounding box center [633, 320] width 517 height 466
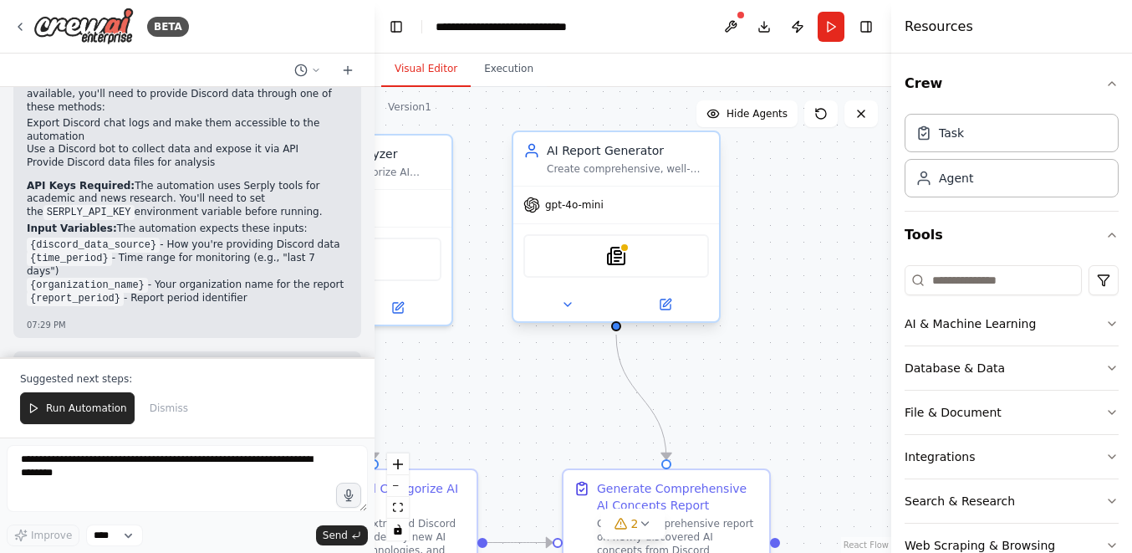
click at [619, 268] on div "SerplyNewsSearchTool" at bounding box center [616, 255] width 186 height 43
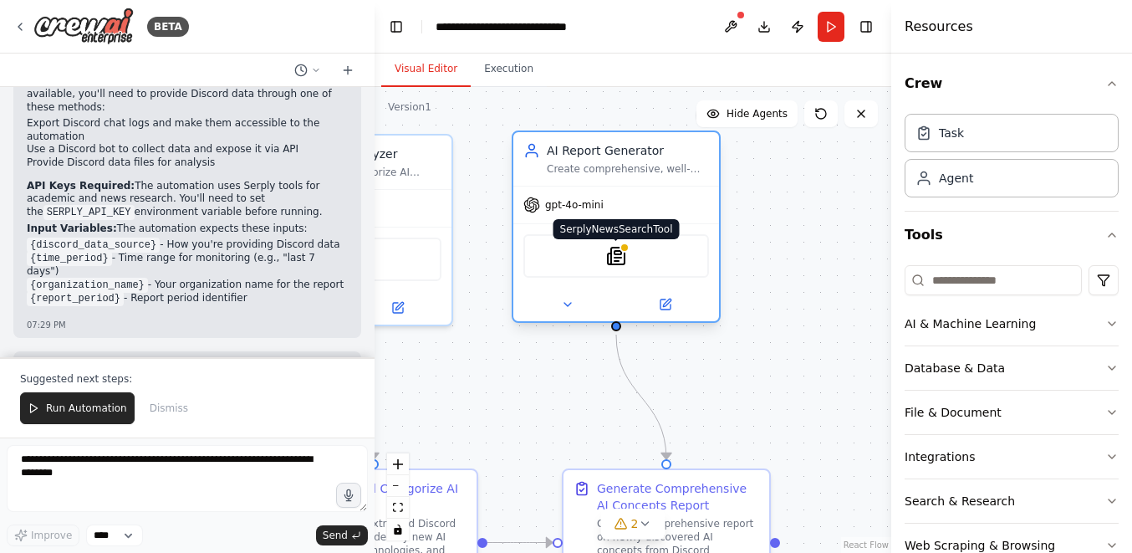
click at [615, 259] on img at bounding box center [616, 256] width 20 height 20
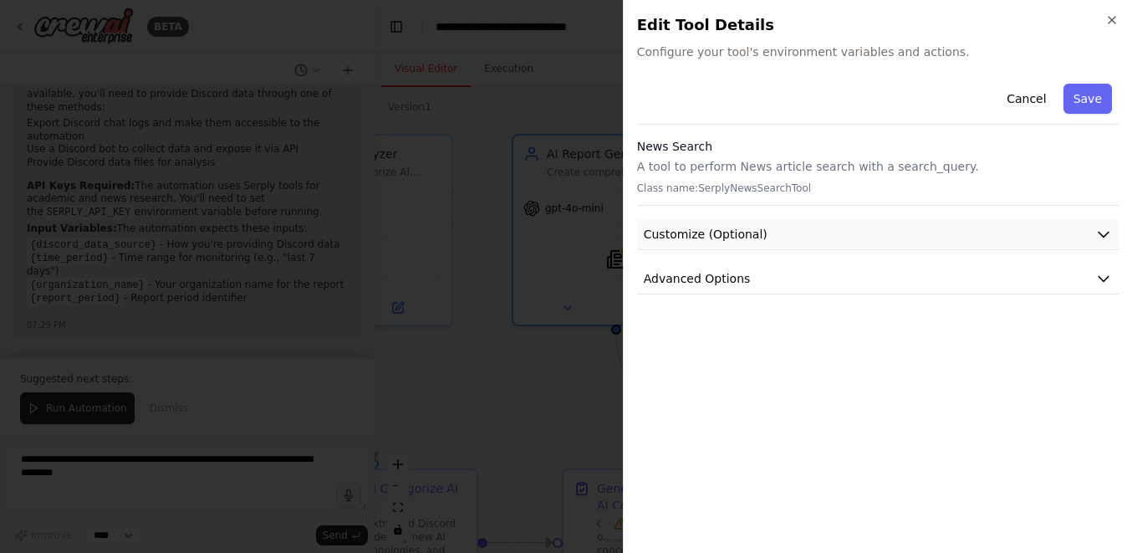
click at [754, 236] on span "Customize (Optional)" at bounding box center [706, 234] width 124 height 17
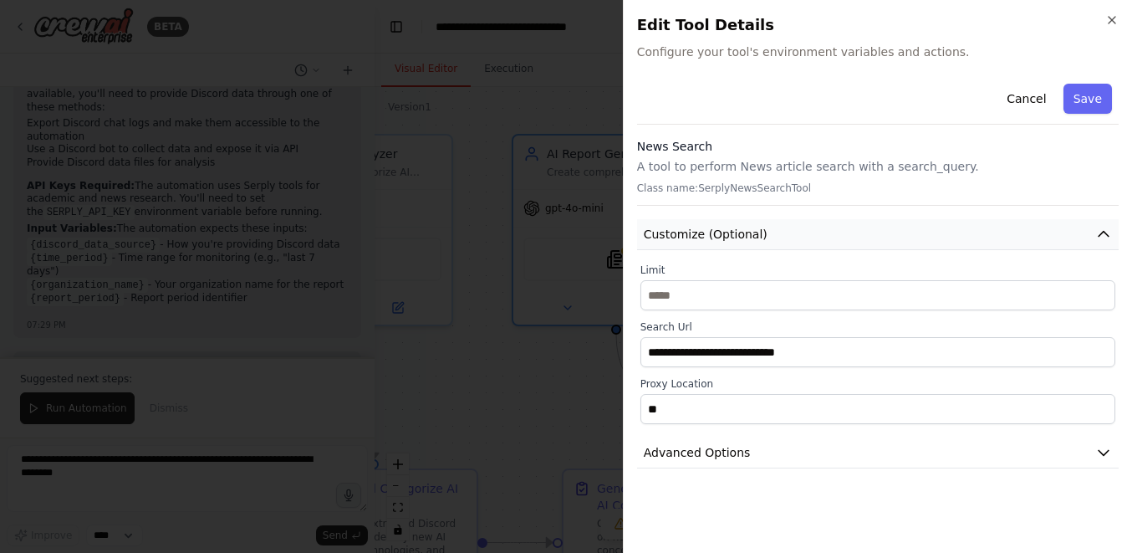
click at [754, 236] on span "Customize (Optional)" at bounding box center [706, 234] width 124 height 17
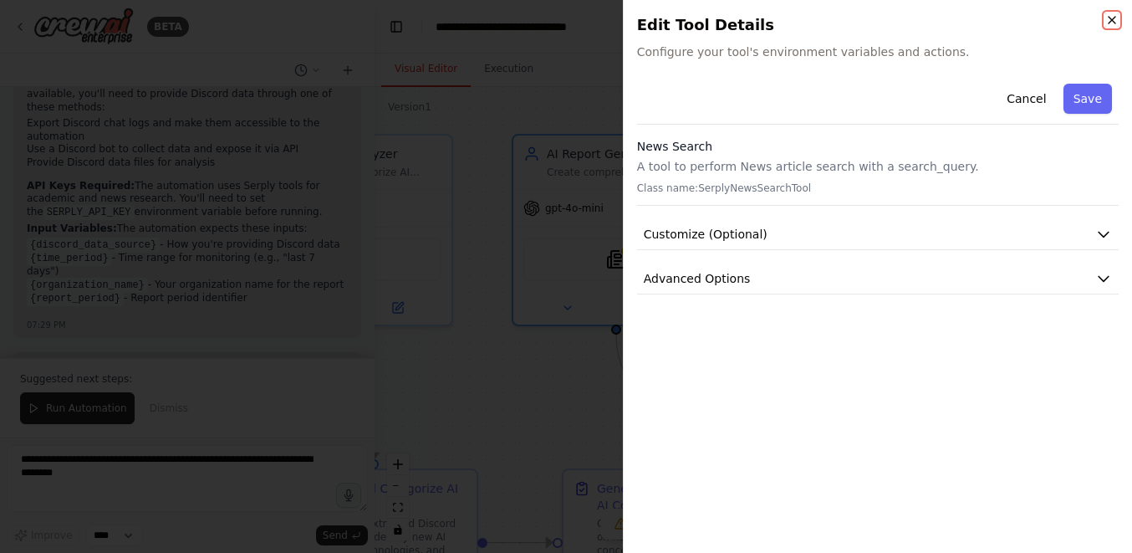
click at [1107, 19] on icon "button" at bounding box center [1111, 19] width 13 height 13
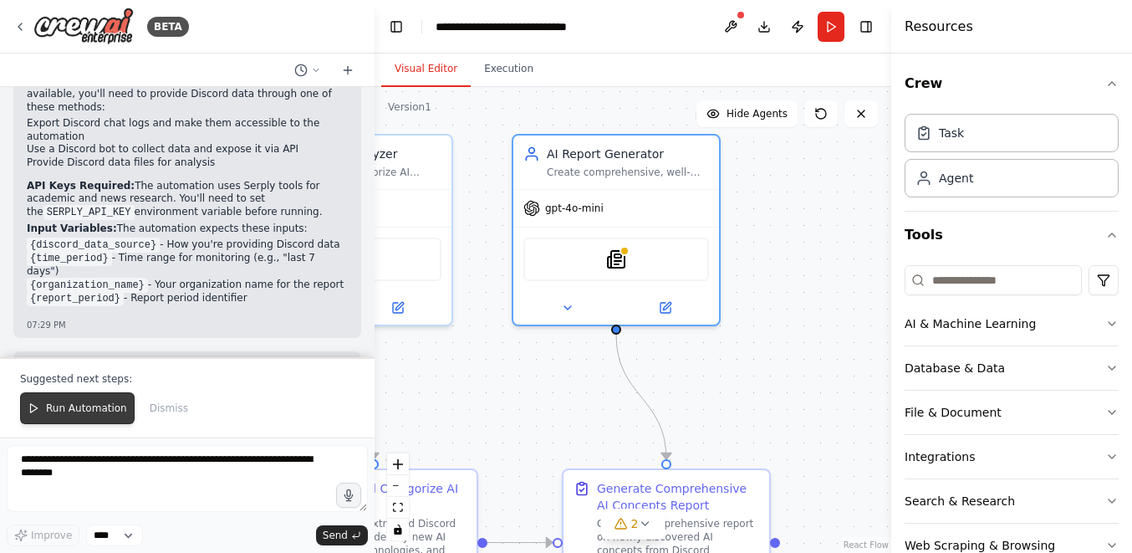
click at [61, 405] on span "Run Automation" at bounding box center [86, 407] width 81 height 13
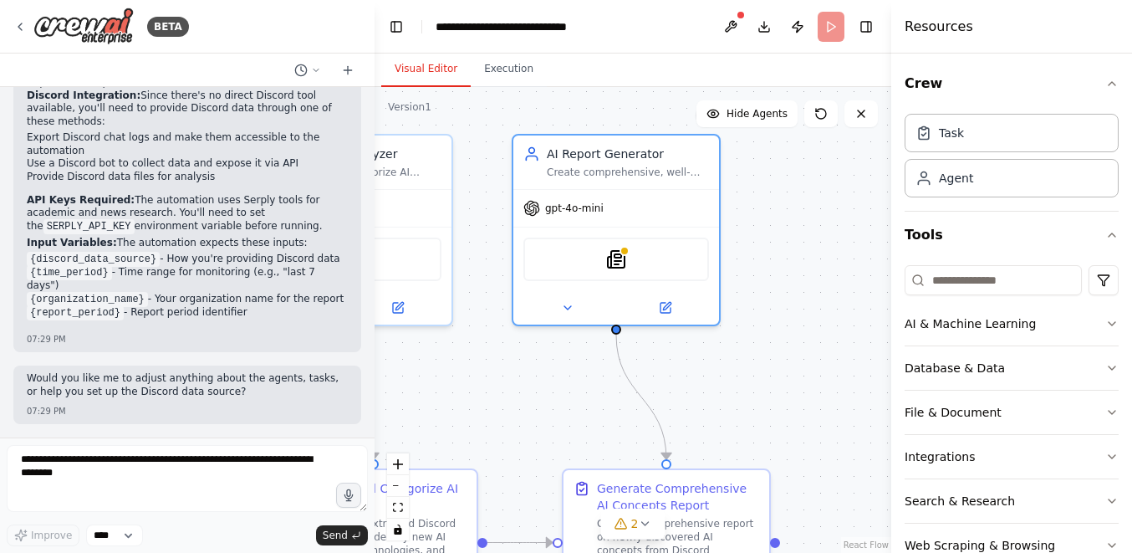
scroll to position [1843, 0]
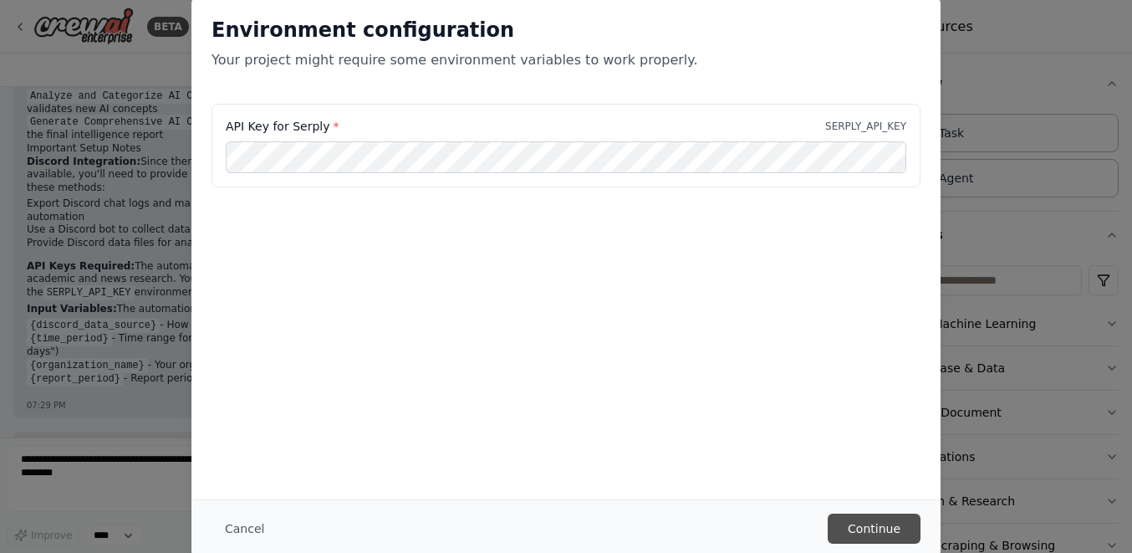
click at [875, 528] on button "Continue" at bounding box center [874, 528] width 93 height 30
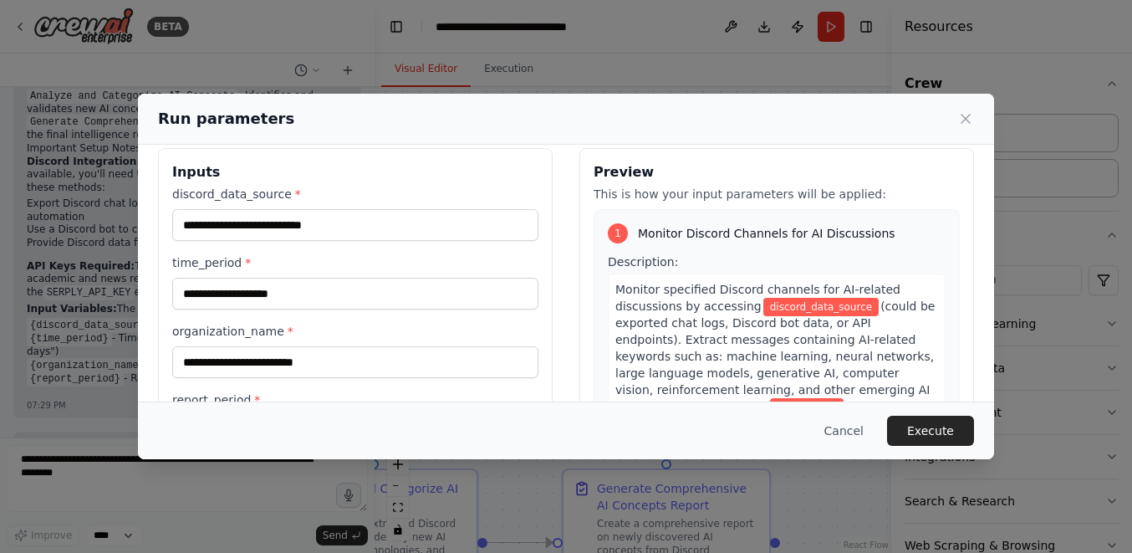
scroll to position [0, 0]
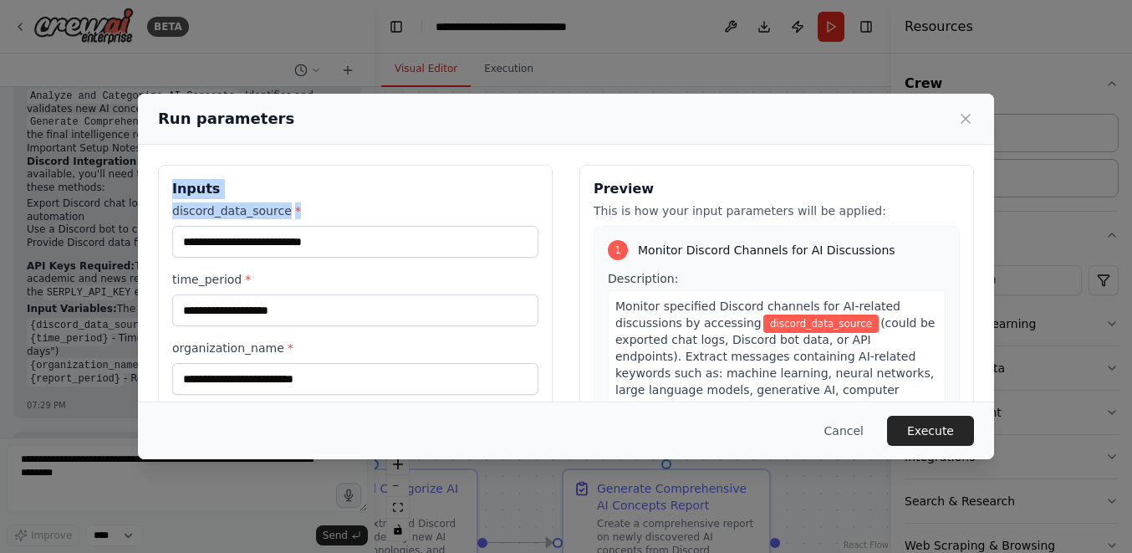
drag, startPoint x: 303, startPoint y: 206, endPoint x: 169, endPoint y: 186, distance: 135.3
click at [169, 186] on div "Inputs discord_data_source * time_period * organization_name * report_period *" at bounding box center [355, 363] width 395 height 396
copy div "Inputs discord_data_source *"
